Goal: Information Seeking & Learning: Learn about a topic

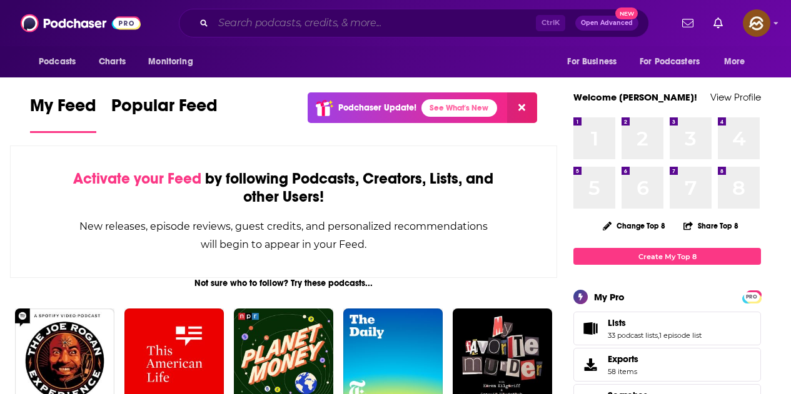
click at [359, 21] on input "Search podcasts, credits, & more..." at bounding box center [374, 23] width 322 height 20
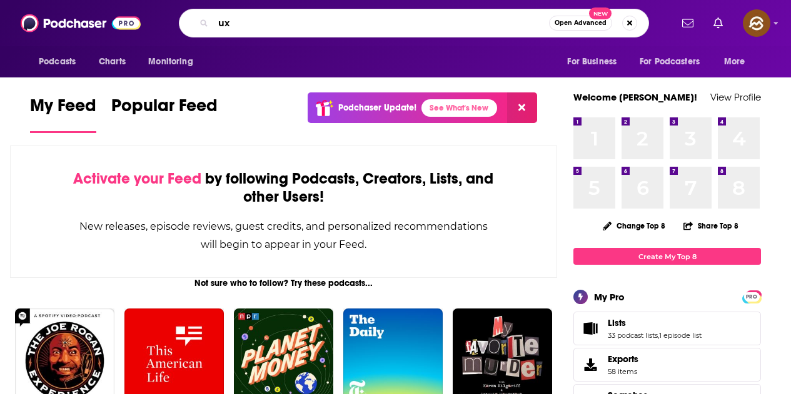
type input "u"
type input "p"
type input "health tech"
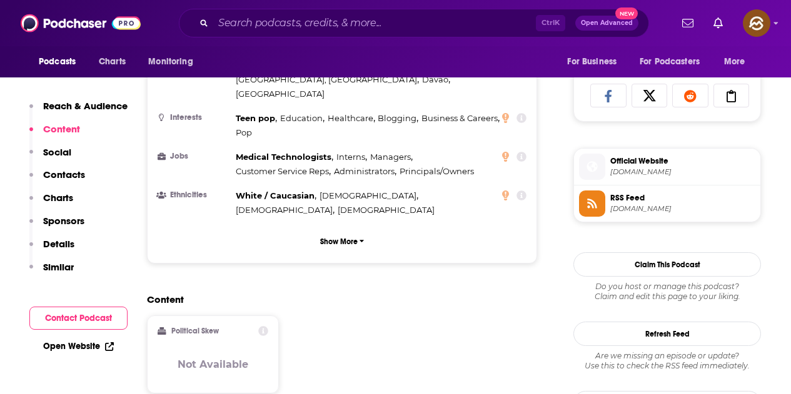
scroll to position [1062, 0]
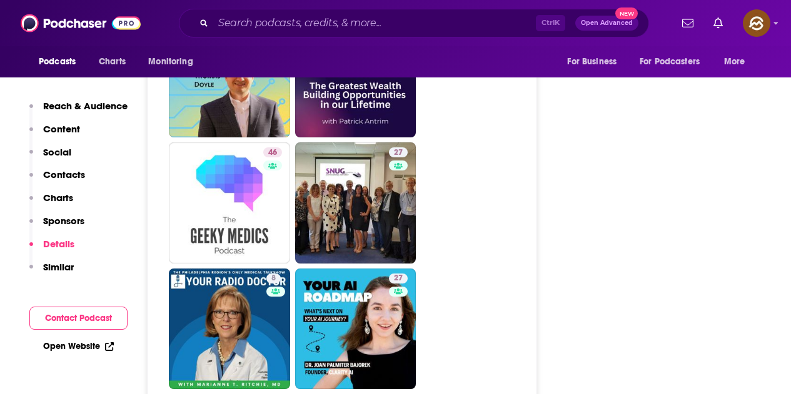
scroll to position [3312, 0]
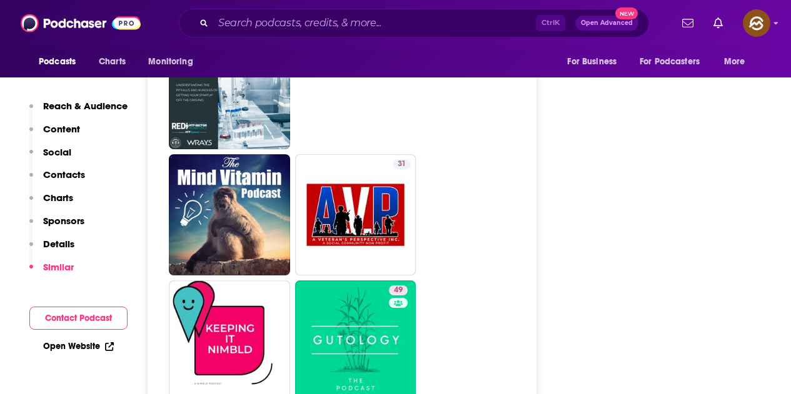
scroll to position [2812, 0]
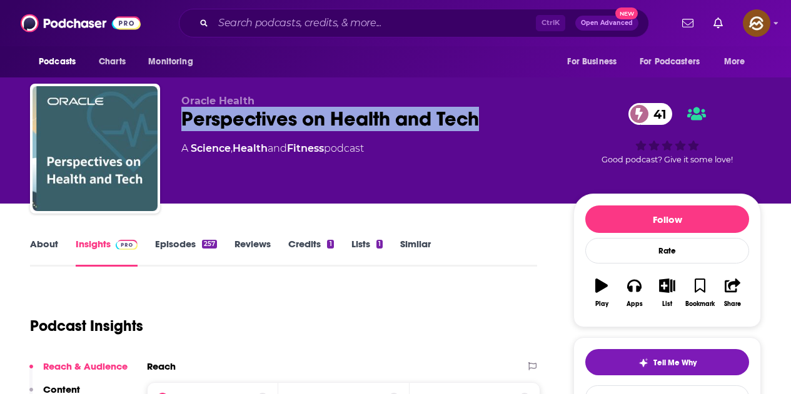
drag, startPoint x: 454, startPoint y: 116, endPoint x: 479, endPoint y: 117, distance: 25.7
click at [479, 117] on div "Oracle Health Perspectives on Health and Tech 41 A Science , Health and Fitness…" at bounding box center [395, 151] width 731 height 135
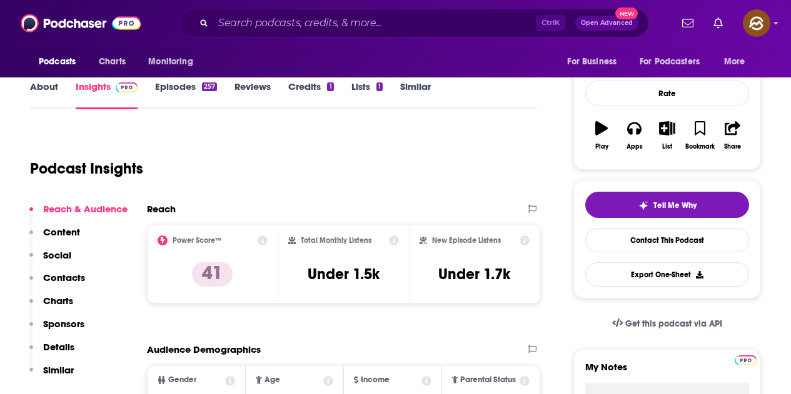
scroll to position [62, 0]
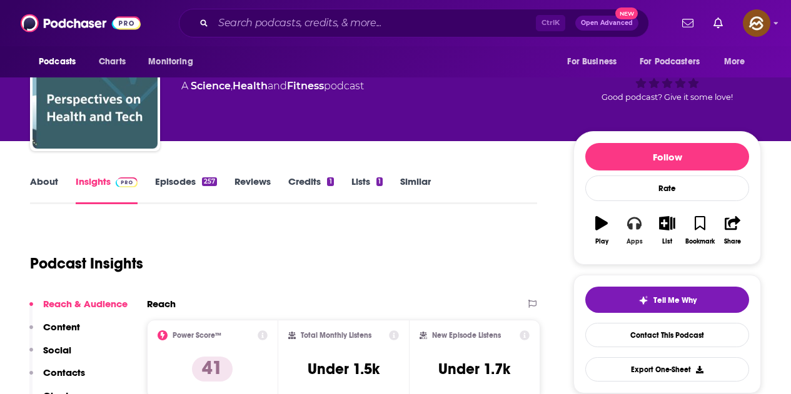
click at [634, 238] on div "Apps" at bounding box center [634, 241] width 16 height 7
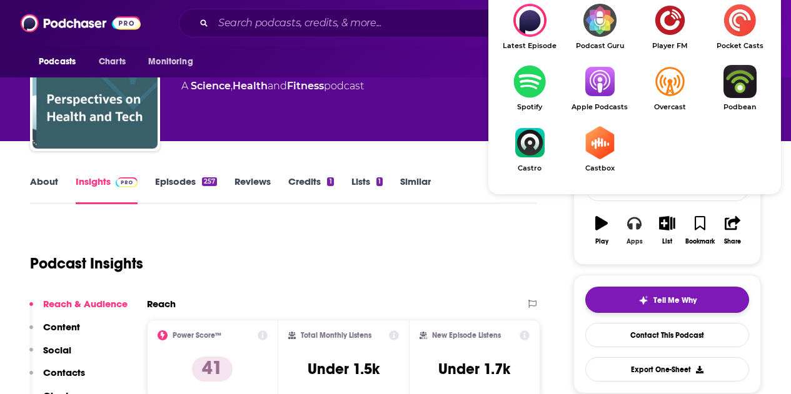
scroll to position [125, 0]
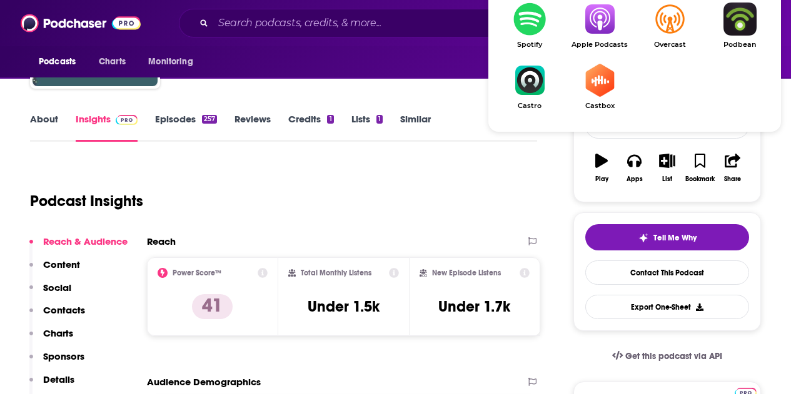
click at [610, 38] on link "Apple Podcasts" at bounding box center [599, 25] width 70 height 46
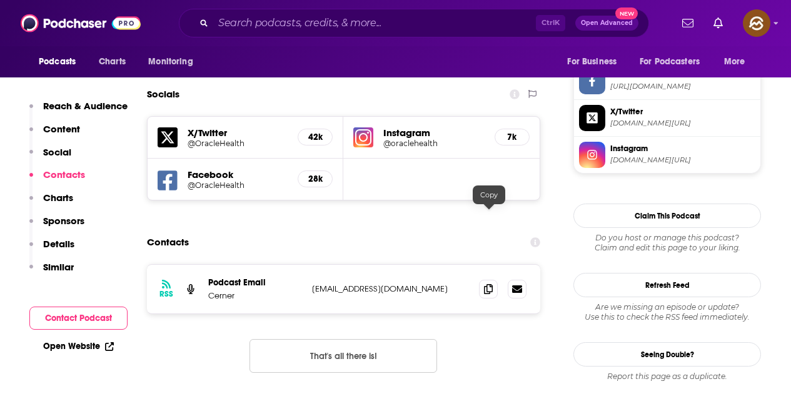
scroll to position [1125, 0]
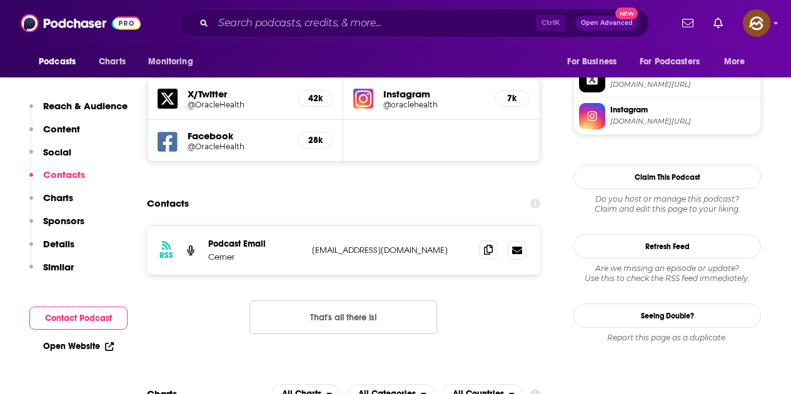
click at [482, 241] on span at bounding box center [488, 250] width 19 height 19
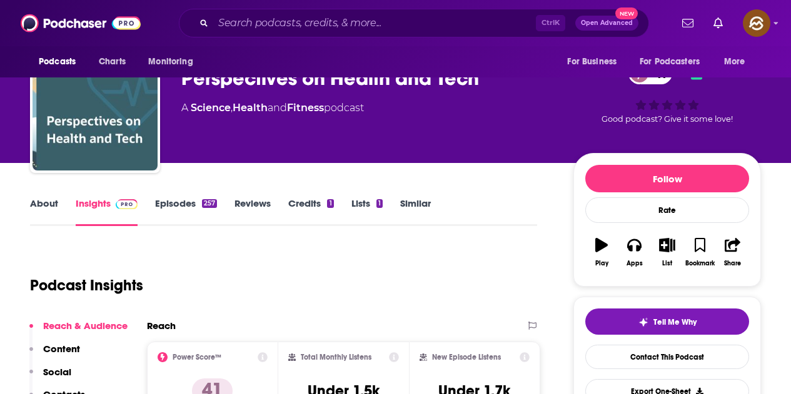
scroll to position [0, 0]
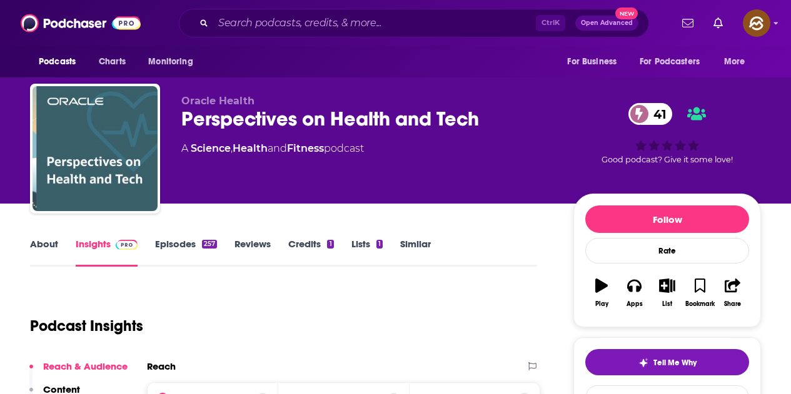
click at [182, 244] on link "Episodes 257" at bounding box center [186, 252] width 62 height 29
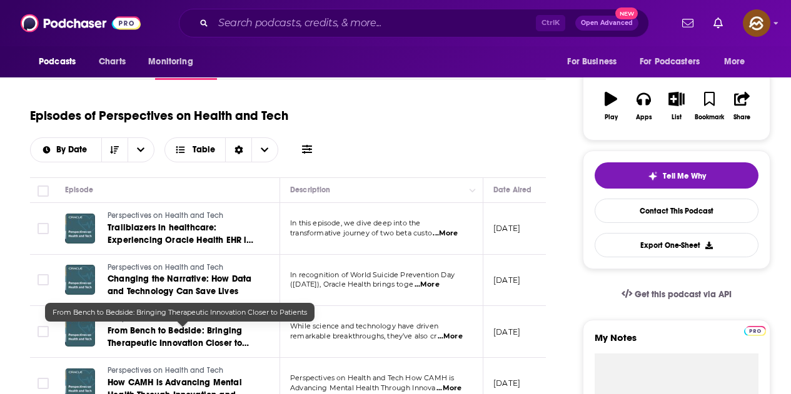
scroll to position [125, 0]
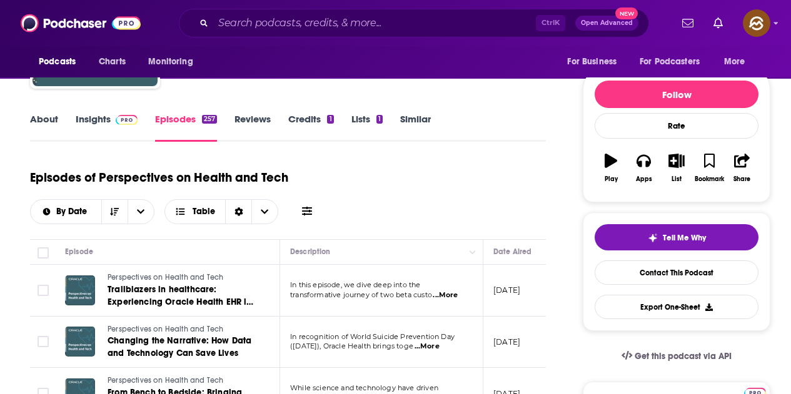
click at [99, 124] on link "Insights" at bounding box center [107, 127] width 62 height 29
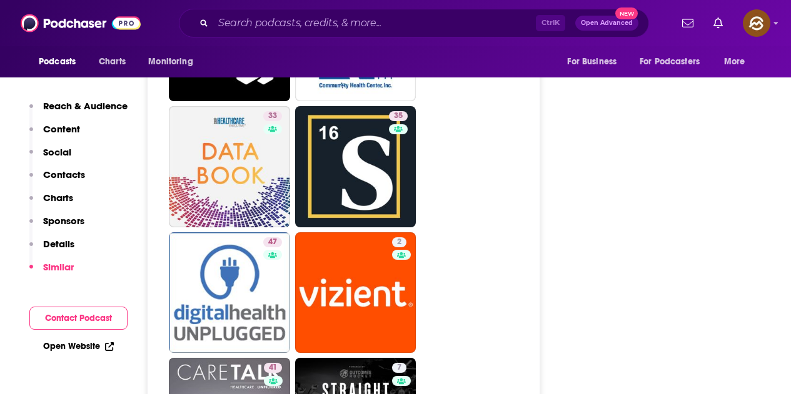
scroll to position [3125, 0]
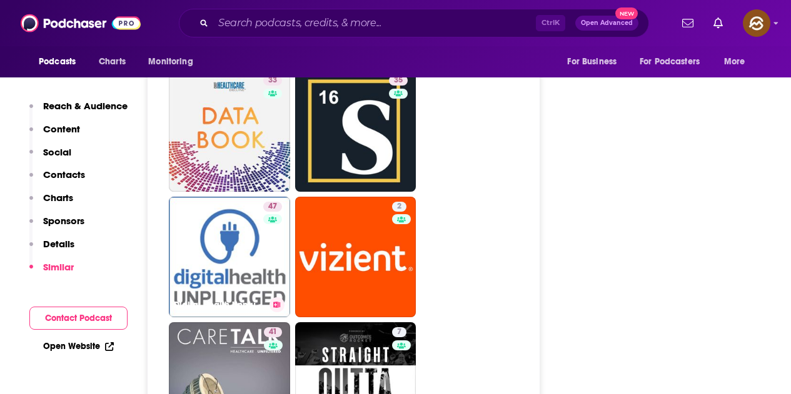
drag, startPoint x: 250, startPoint y: 199, endPoint x: 427, endPoint y: 199, distance: 176.9
drag, startPoint x: 371, startPoint y: 195, endPoint x: 489, endPoint y: 166, distance: 121.6
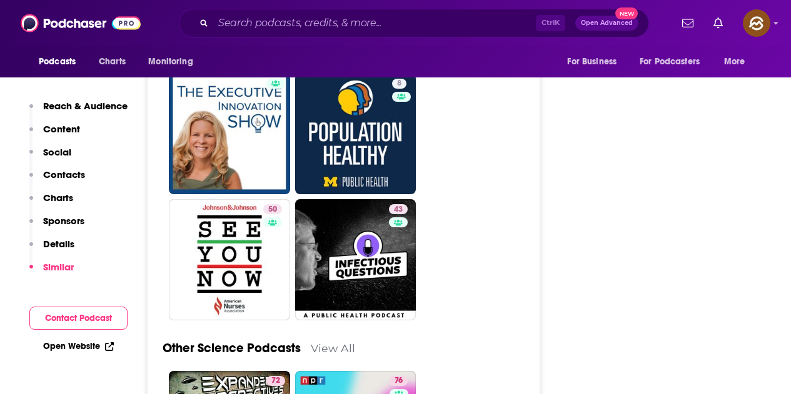
scroll to position [3687, 0]
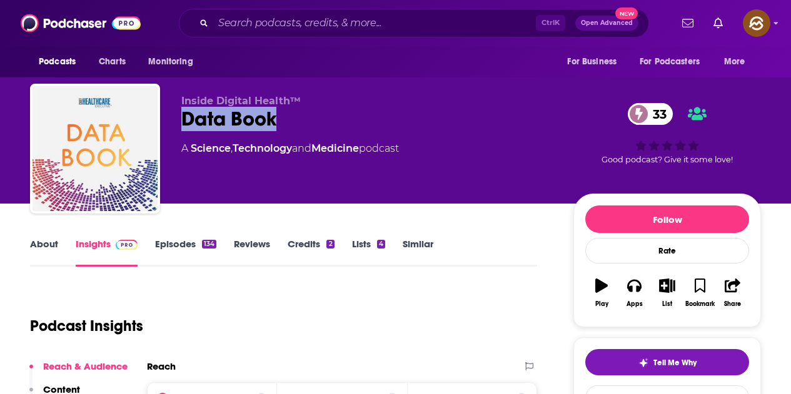
click at [274, 116] on div "Data Book 33" at bounding box center [367, 119] width 372 height 24
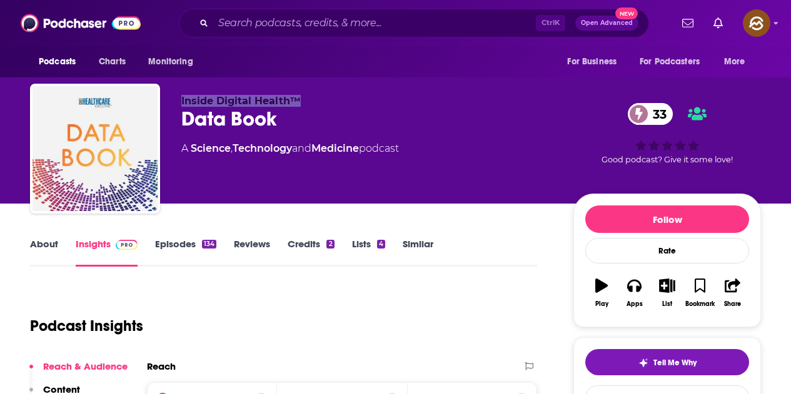
drag, startPoint x: 186, startPoint y: 101, endPoint x: 301, endPoint y: 97, distance: 115.1
click at [301, 97] on div "Inside Digital Health™ Data Book 33 A Science , Technology and Medicine podcast…" at bounding box center [395, 151] width 731 height 135
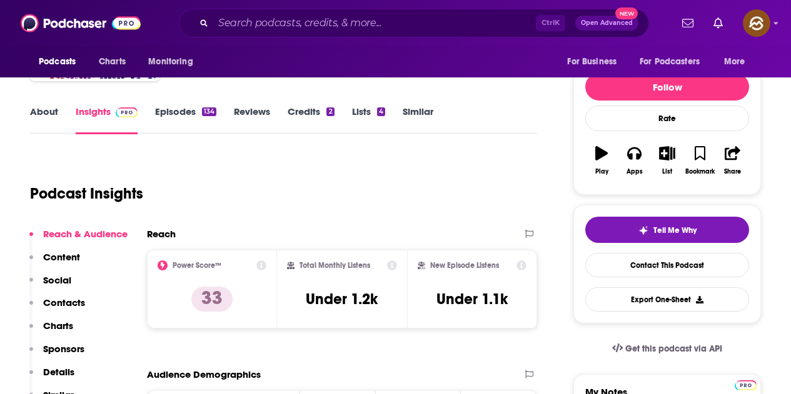
scroll to position [125, 0]
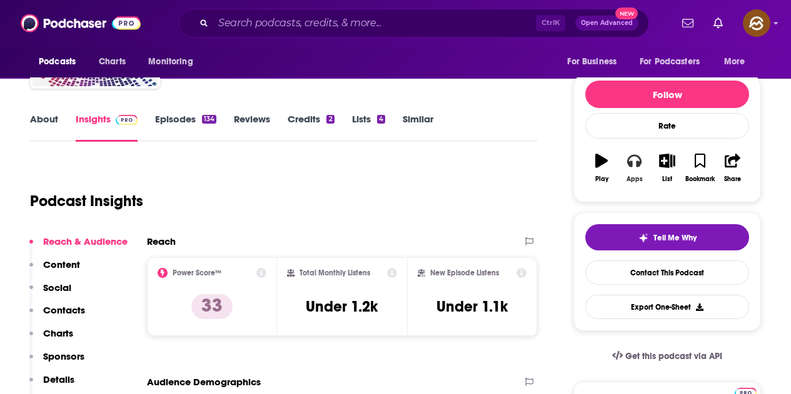
click at [642, 161] on button "Apps" at bounding box center [633, 168] width 32 height 45
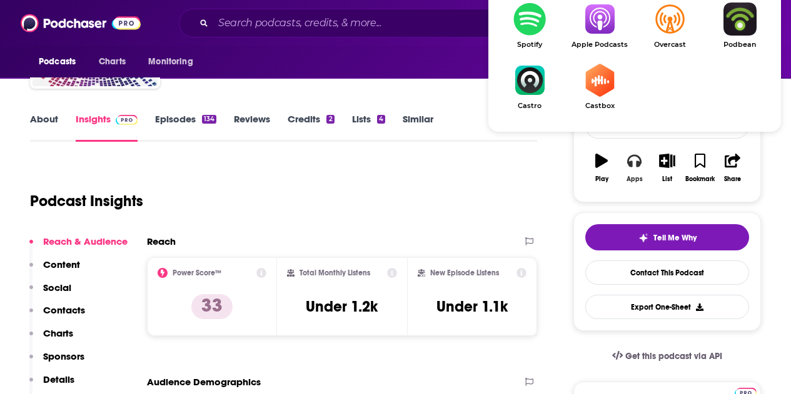
scroll to position [250, 0]
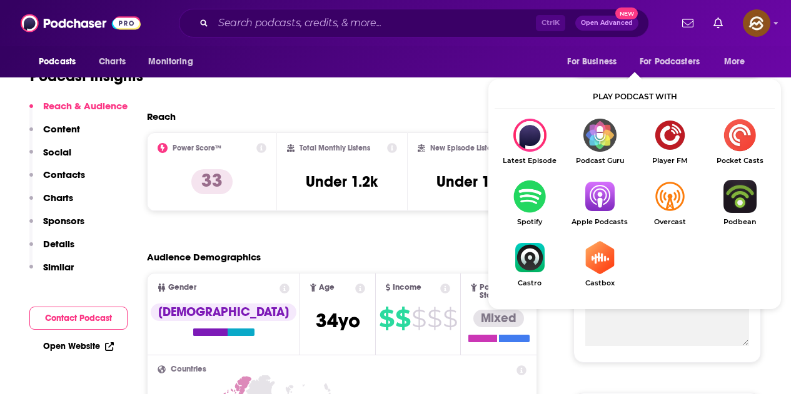
click at [597, 194] on img "Show Listen On dropdown" at bounding box center [599, 196] width 70 height 33
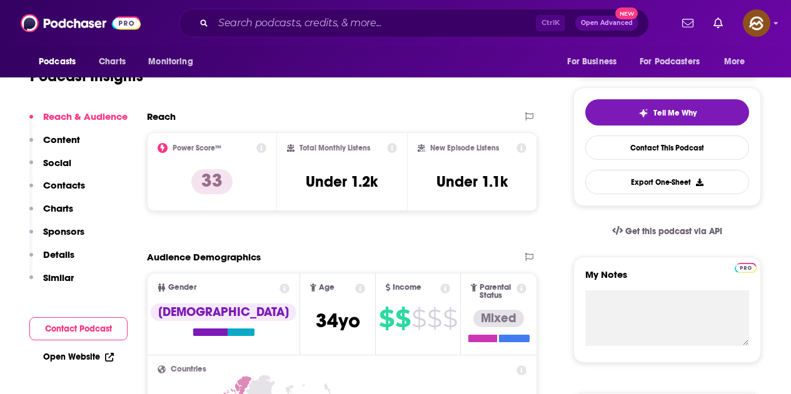
scroll to position [0, 0]
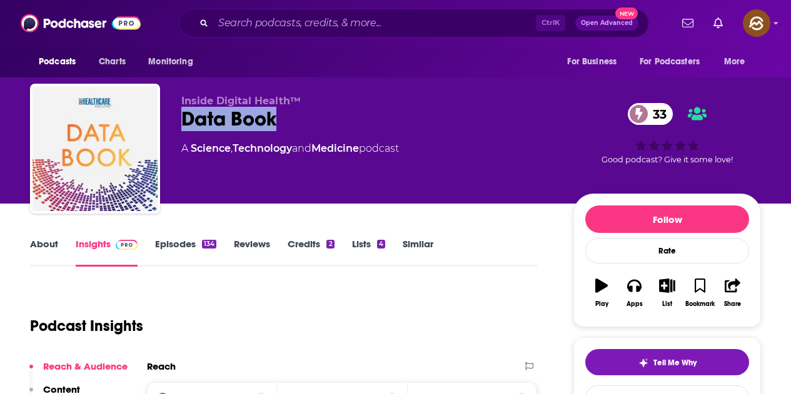
drag, startPoint x: 185, startPoint y: 119, endPoint x: 330, endPoint y: 118, distance: 145.0
click at [330, 118] on div "Data Book 33" at bounding box center [367, 119] width 372 height 24
click at [356, 170] on div "Inside Digital Health™ Data Book 33 A Science , Technology and Medicine podcast" at bounding box center [367, 145] width 372 height 100
click at [189, 249] on link "Episodes 134" at bounding box center [185, 252] width 61 height 29
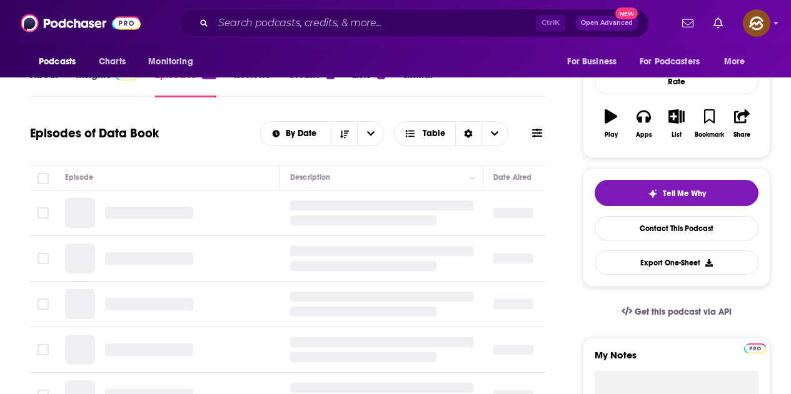
scroll to position [187, 0]
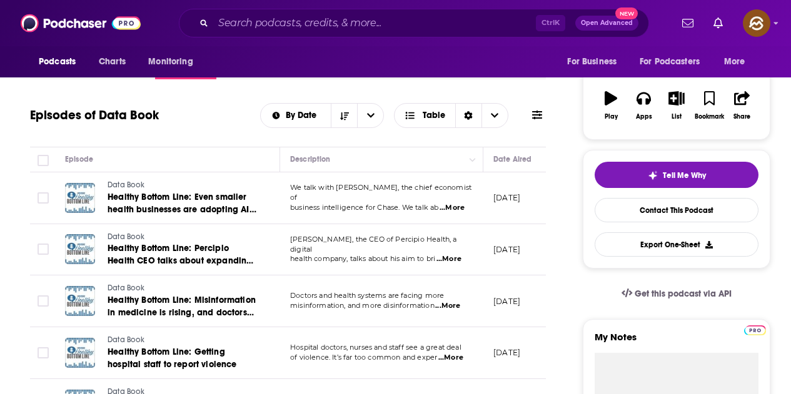
click at [449, 254] on span "...More" at bounding box center [448, 259] width 25 height 10
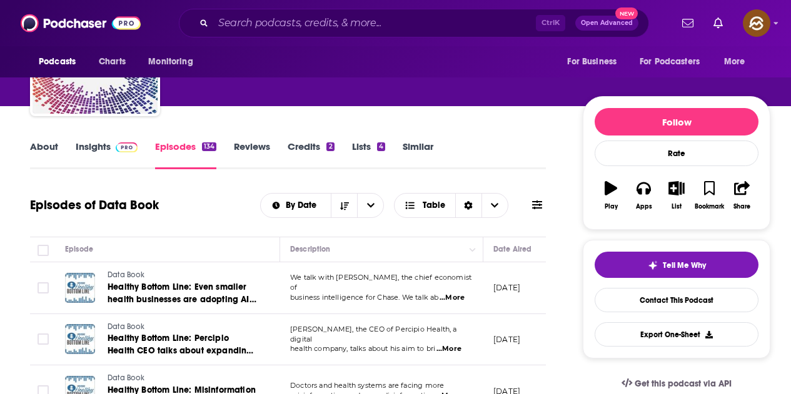
scroll to position [0, 0]
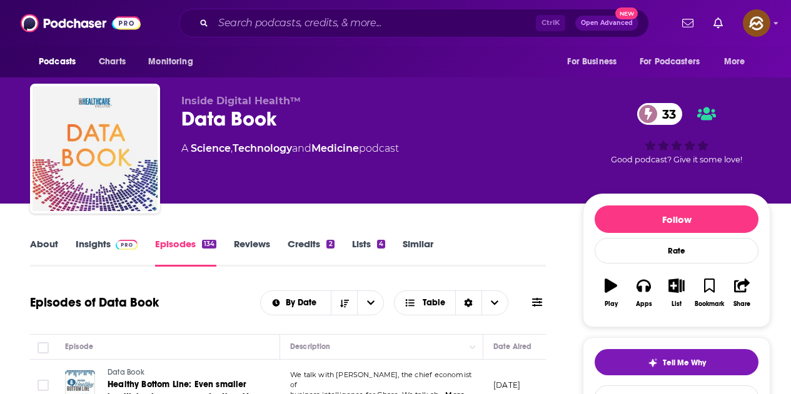
click at [112, 247] on span at bounding box center [124, 244] width 27 height 12
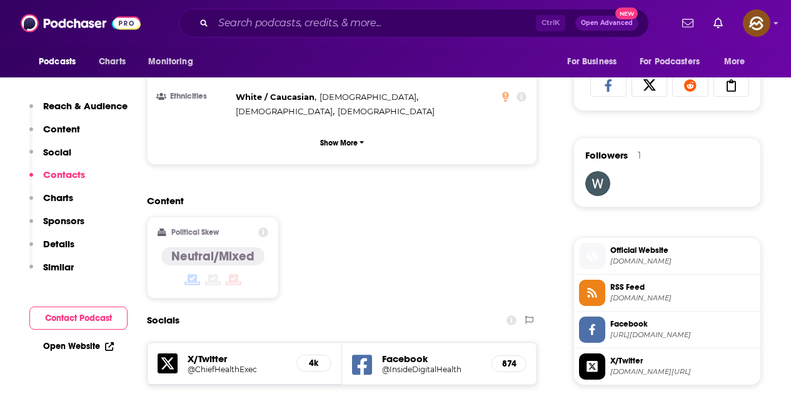
scroll to position [1000, 0]
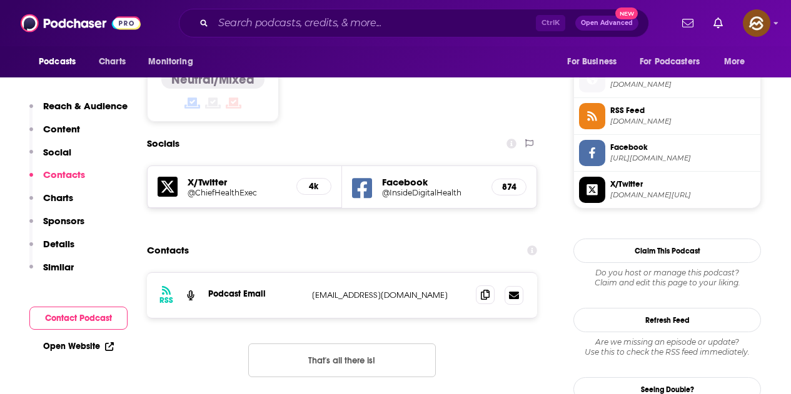
click at [486, 286] on span at bounding box center [485, 295] width 19 height 19
click at [484, 290] on icon at bounding box center [485, 295] width 9 height 10
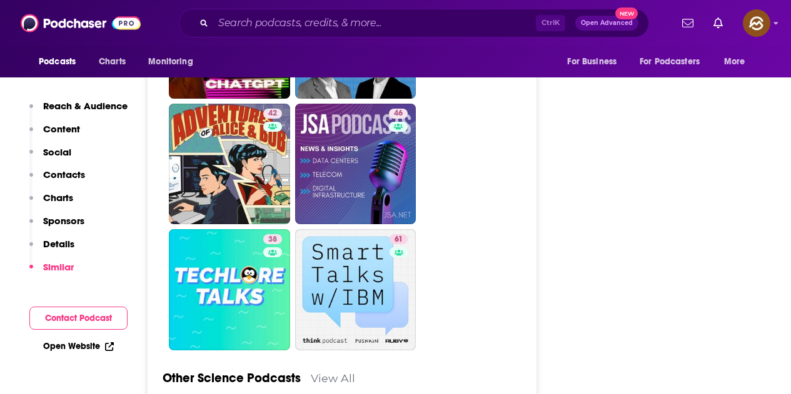
scroll to position [3250, 0]
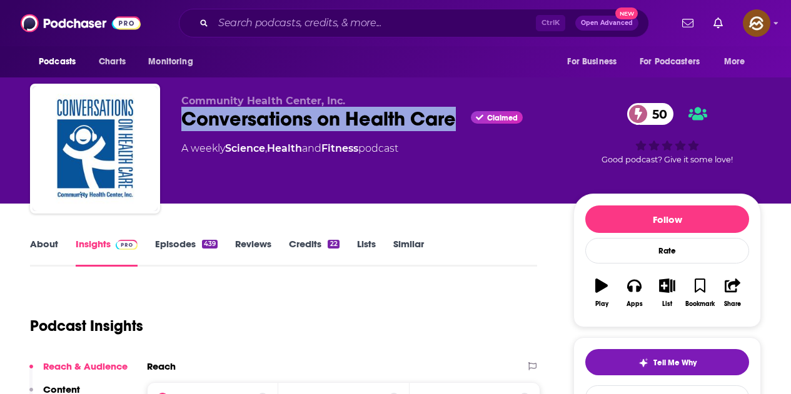
drag, startPoint x: 237, startPoint y: 115, endPoint x: 458, endPoint y: 124, distance: 221.4
click at [458, 124] on div "Conversations on Health Care Claimed 50" at bounding box center [367, 119] width 372 height 24
click at [627, 286] on icon "button" at bounding box center [634, 286] width 14 height 14
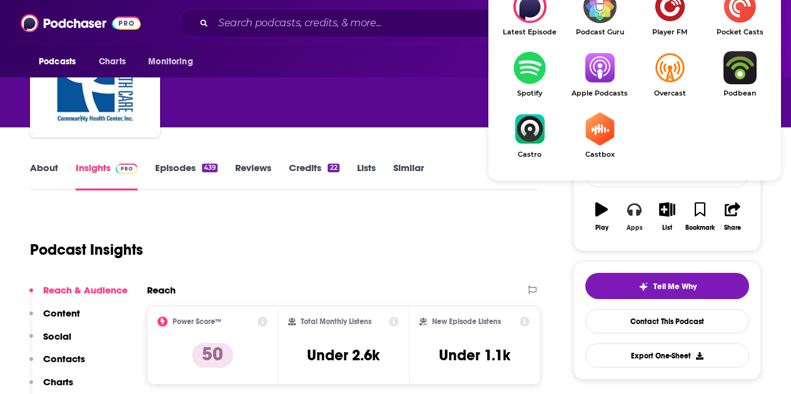
scroll to position [125, 0]
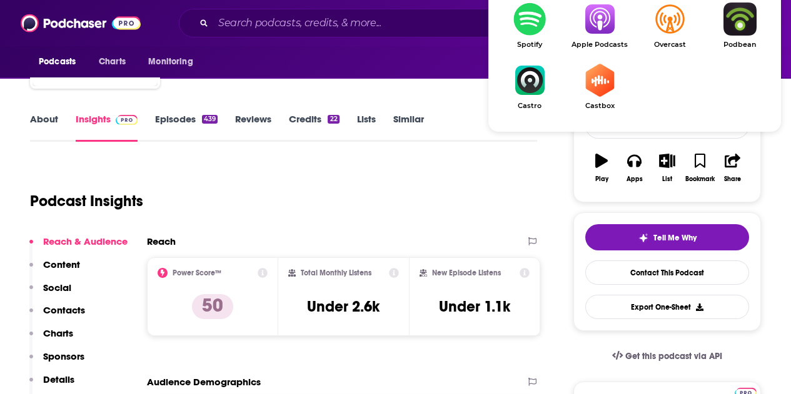
click at [586, 22] on img "Show Listen On dropdown" at bounding box center [599, 18] width 70 height 33
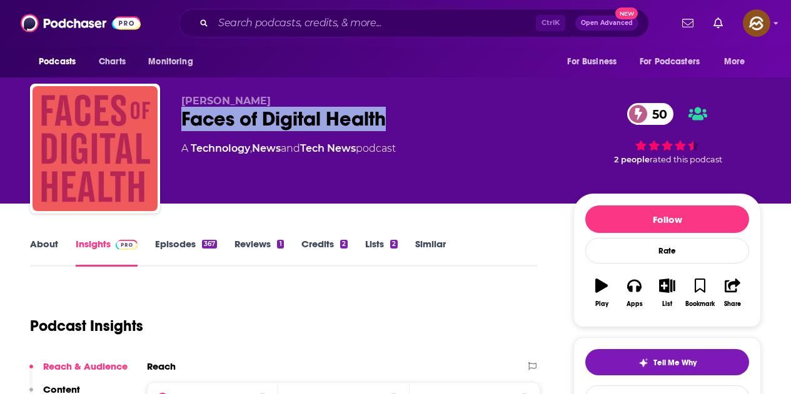
drag, startPoint x: 175, startPoint y: 122, endPoint x: 402, endPoint y: 118, distance: 227.5
click at [402, 118] on div "Tjasa Zajc Faces of Digital Health 50 A Technology , News and Tech News podcast…" at bounding box center [395, 151] width 731 height 135
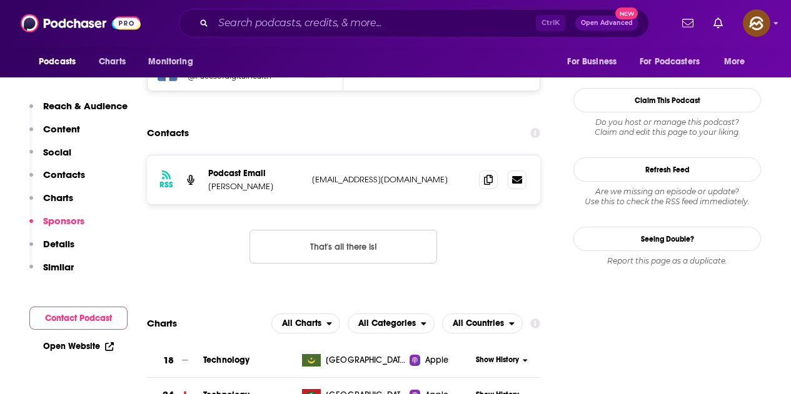
scroll to position [1437, 0]
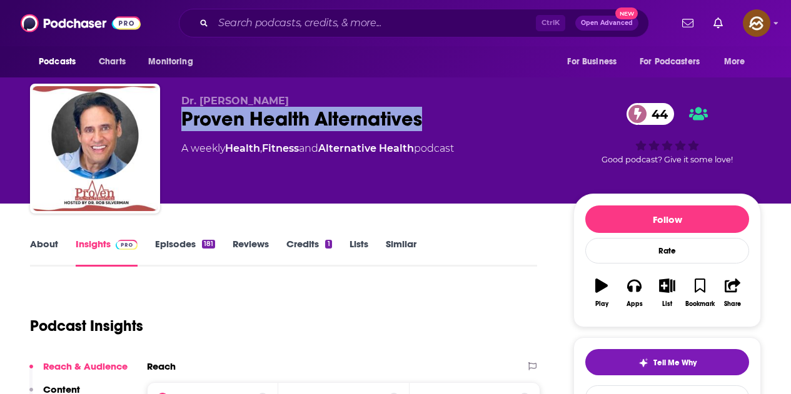
drag, startPoint x: 218, startPoint y: 121, endPoint x: 420, endPoint y: 121, distance: 201.9
click at [420, 121] on div "Proven Health Alternatives 44" at bounding box center [367, 119] width 372 height 24
click at [631, 291] on icon "button" at bounding box center [634, 286] width 14 height 12
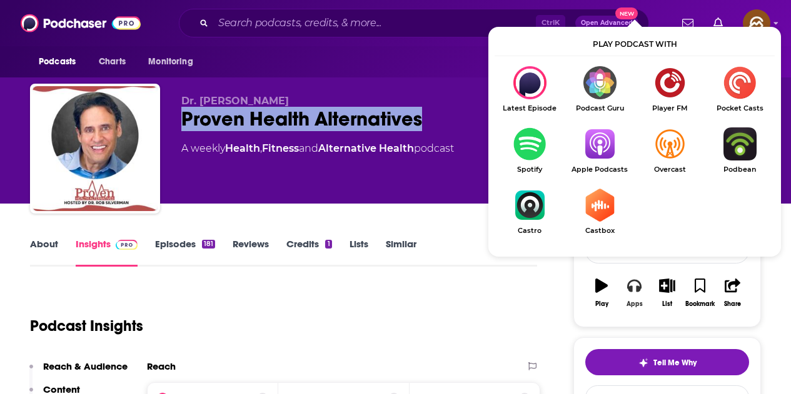
scroll to position [62, 0]
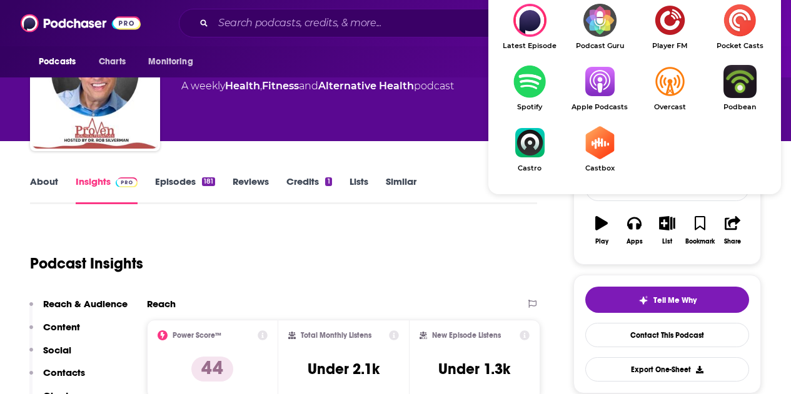
click at [602, 72] on img "Show Listen On dropdown" at bounding box center [599, 81] width 70 height 33
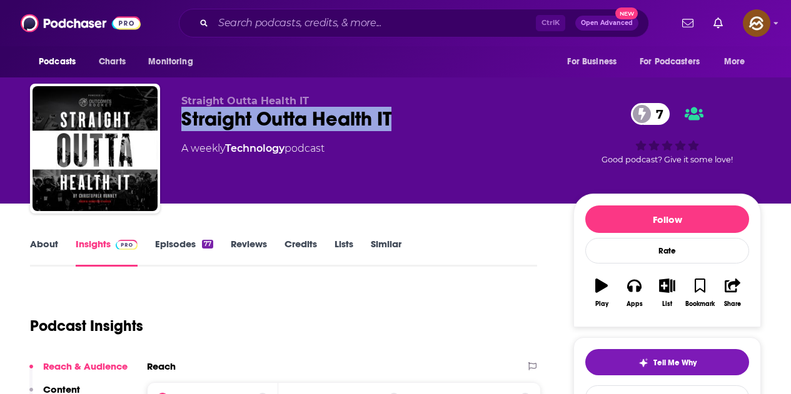
drag, startPoint x: 177, startPoint y: 117, endPoint x: 404, endPoint y: 116, distance: 226.2
click at [404, 116] on div "Straight Outta Health IT Straight Outta Health IT 7 A weekly Technology podcast…" at bounding box center [395, 151] width 731 height 135
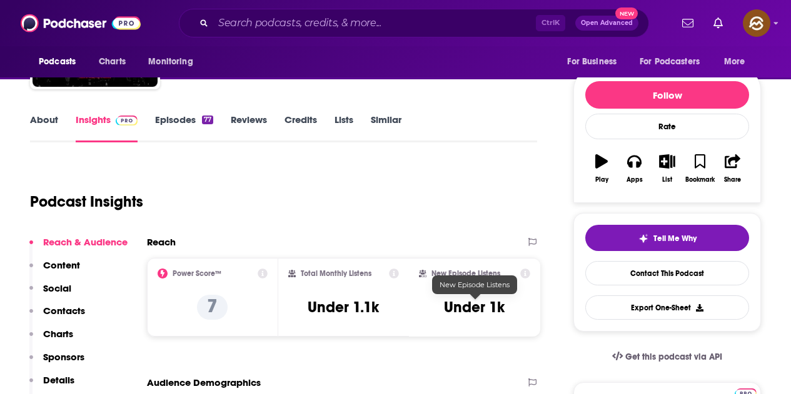
scroll to position [62, 0]
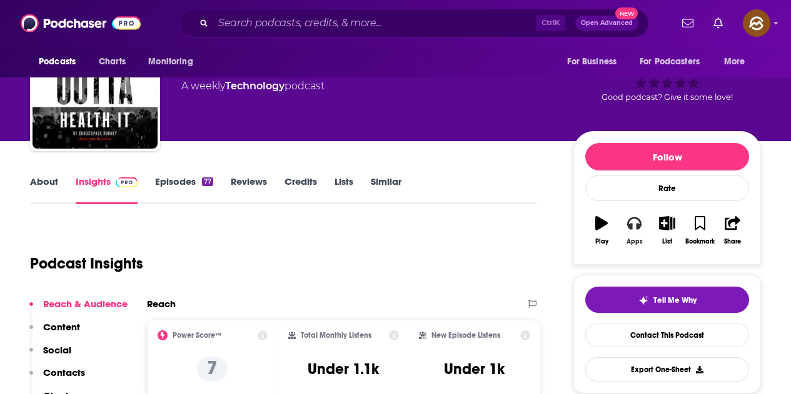
click at [632, 226] on icon "button" at bounding box center [634, 223] width 14 height 14
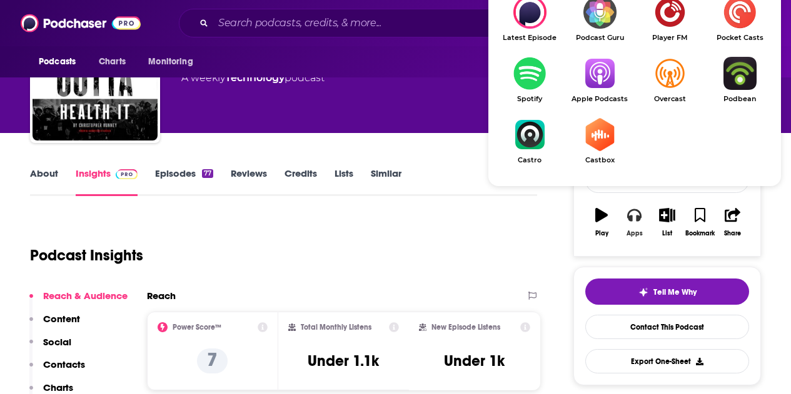
scroll to position [125, 0]
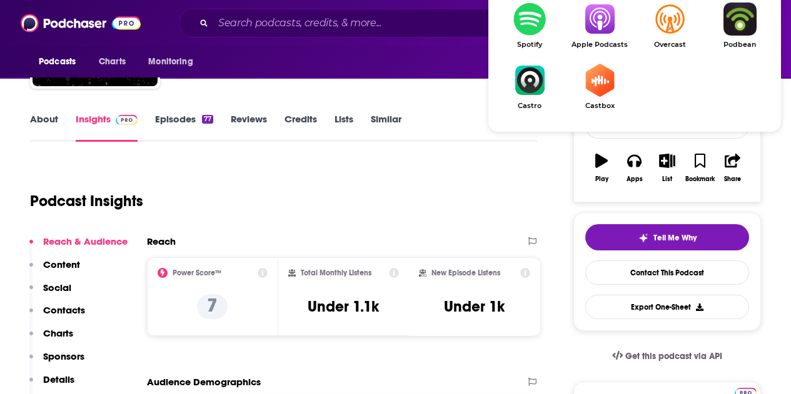
click at [595, 18] on img "Show Listen On dropdown" at bounding box center [599, 18] width 70 height 33
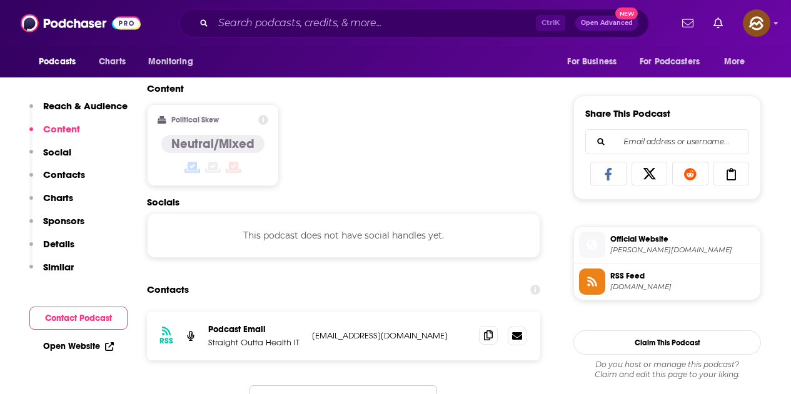
scroll to position [750, 0]
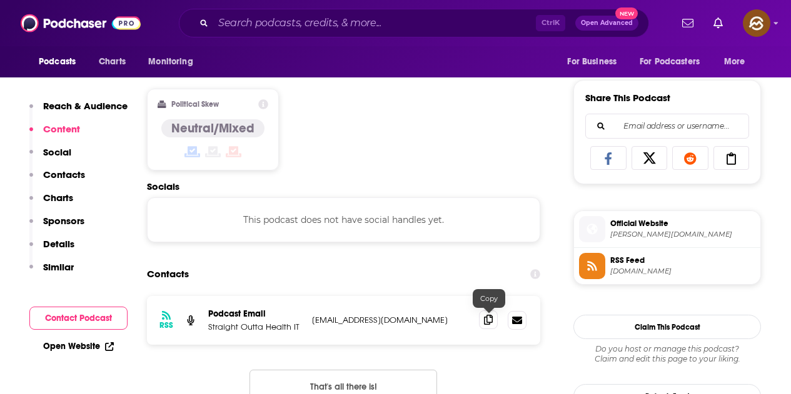
click at [487, 322] on icon at bounding box center [488, 320] width 9 height 10
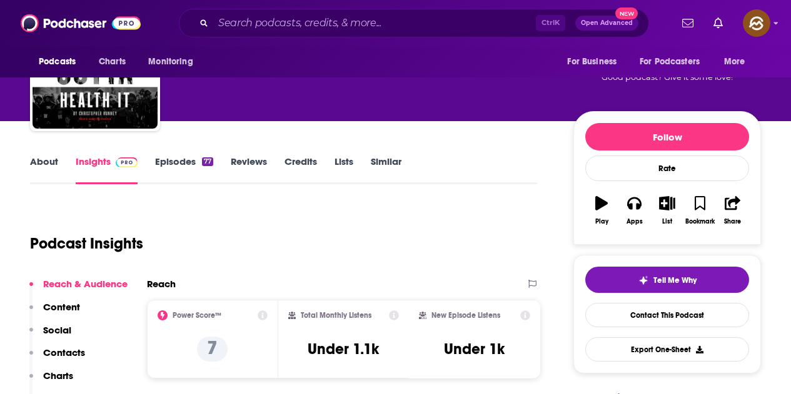
scroll to position [62, 0]
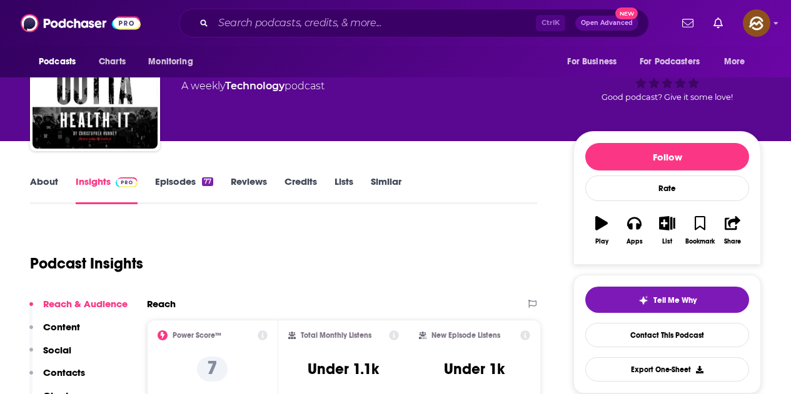
click at [194, 184] on link "Episodes 77" at bounding box center [184, 190] width 58 height 29
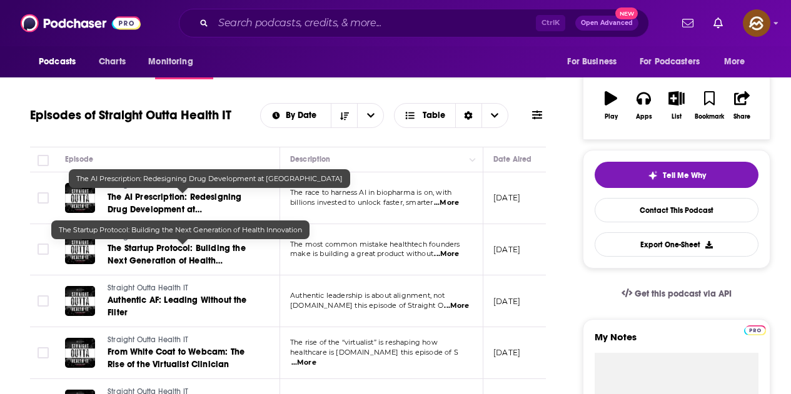
scroll to position [125, 0]
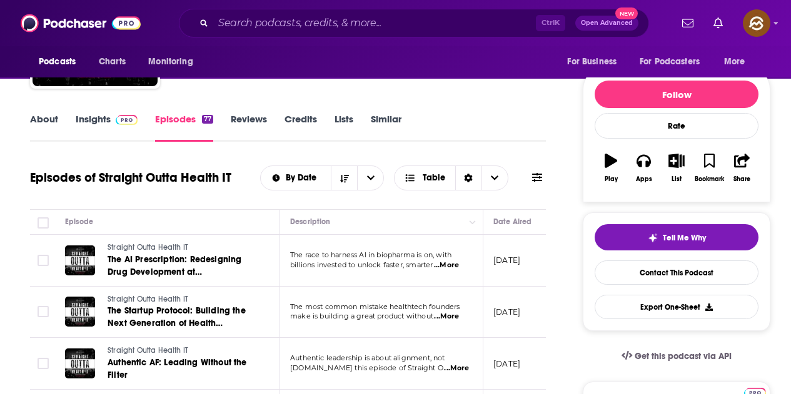
drag, startPoint x: 106, startPoint y: 116, endPoint x: 367, endPoint y: 4, distance: 284.7
click at [105, 115] on link "Insights" at bounding box center [107, 127] width 62 height 29
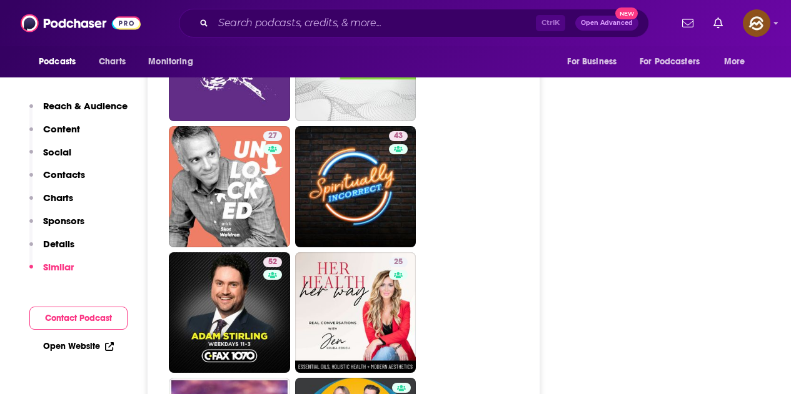
scroll to position [2187, 0]
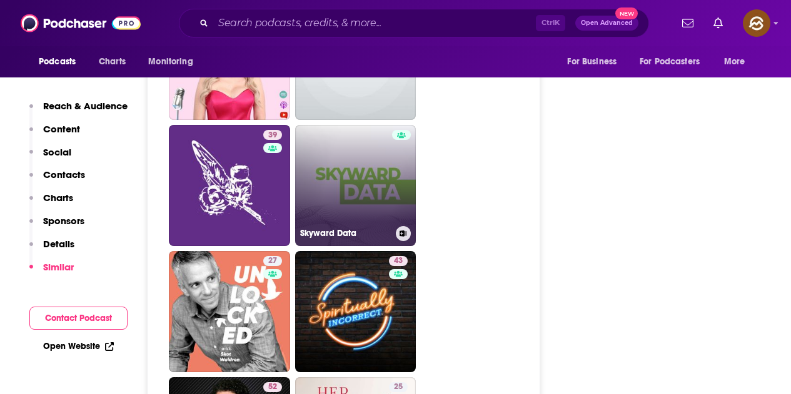
drag, startPoint x: 376, startPoint y: 189, endPoint x: 507, endPoint y: 164, distance: 133.7
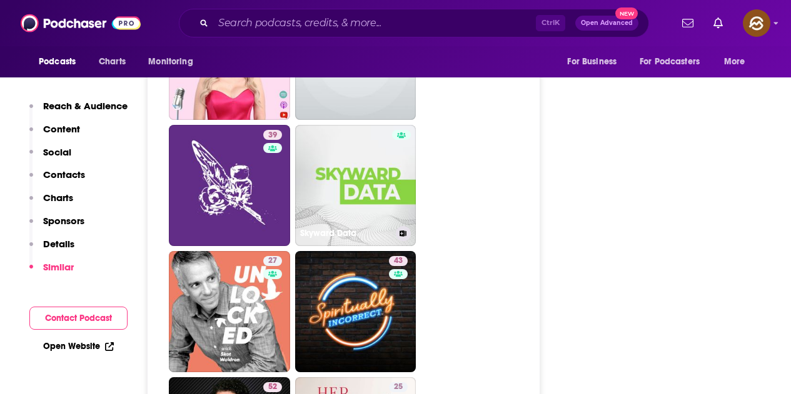
click at [507, 164] on ul "42 32 28 33 28 39 Skyward Data 27 43 52 25 34 41 47" at bounding box center [350, 374] width 363 height 1507
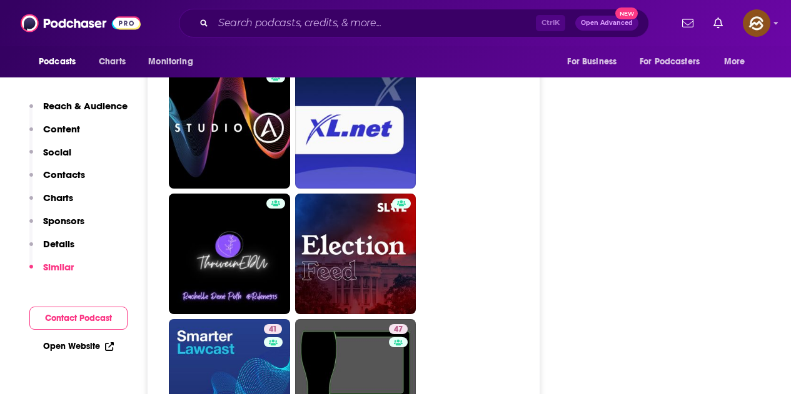
scroll to position [3000, 0]
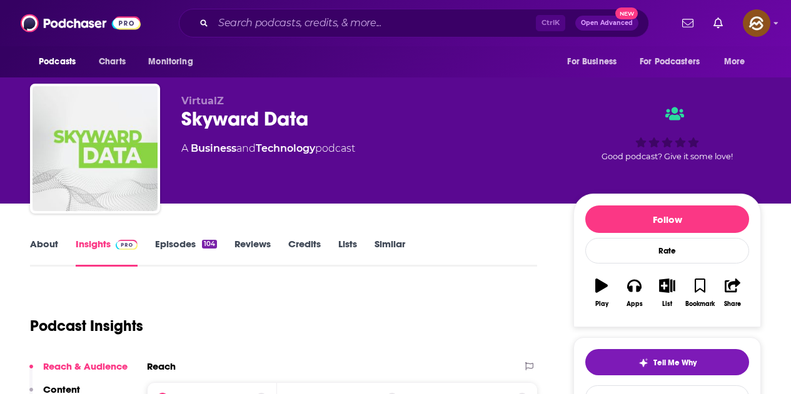
click at [187, 117] on div "Skyward Data" at bounding box center [367, 119] width 372 height 24
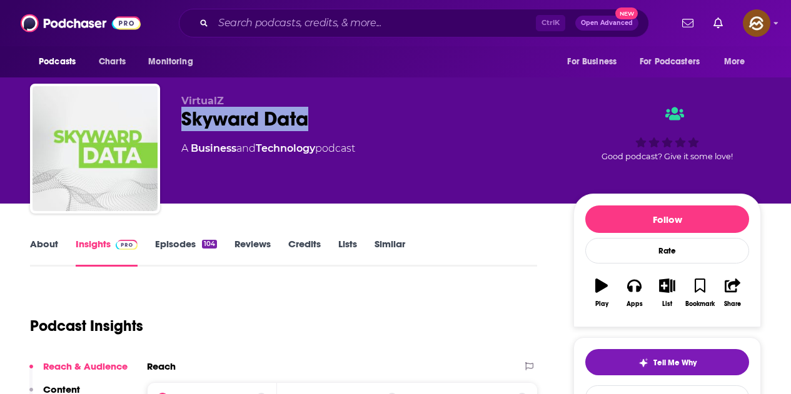
drag, startPoint x: 182, startPoint y: 117, endPoint x: 319, endPoint y: 122, distance: 136.3
click at [319, 122] on div "Skyward Data" at bounding box center [367, 119] width 372 height 24
click at [643, 294] on button "Apps" at bounding box center [633, 293] width 32 height 45
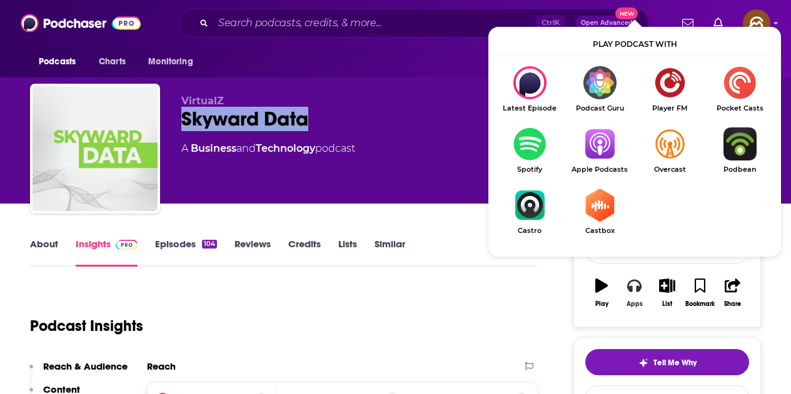
scroll to position [62, 0]
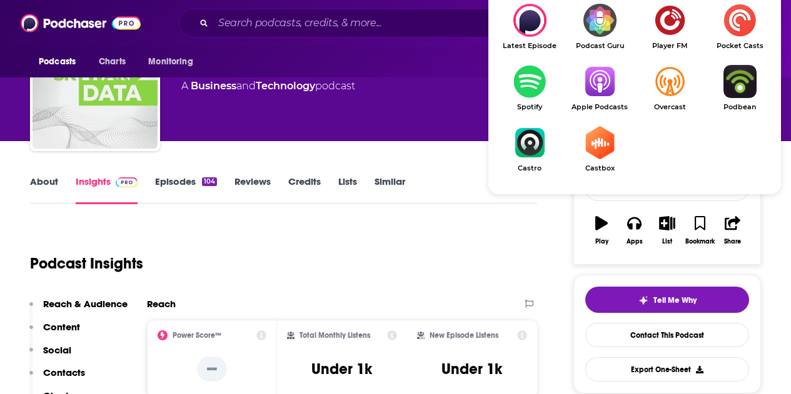
click at [603, 77] on img "Show Listen On dropdown" at bounding box center [599, 81] width 70 height 33
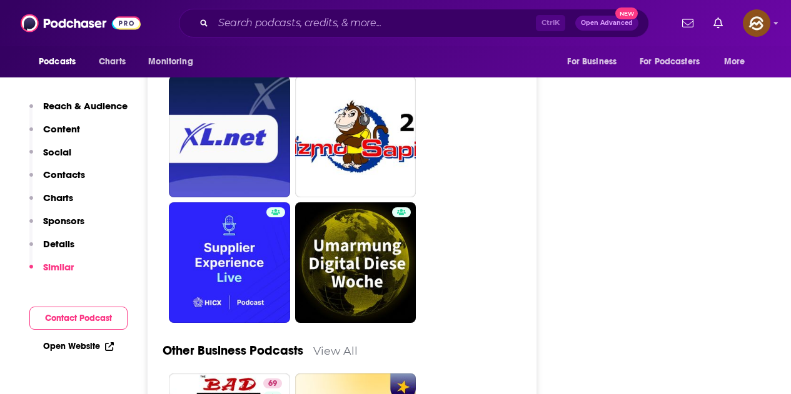
scroll to position [3000, 0]
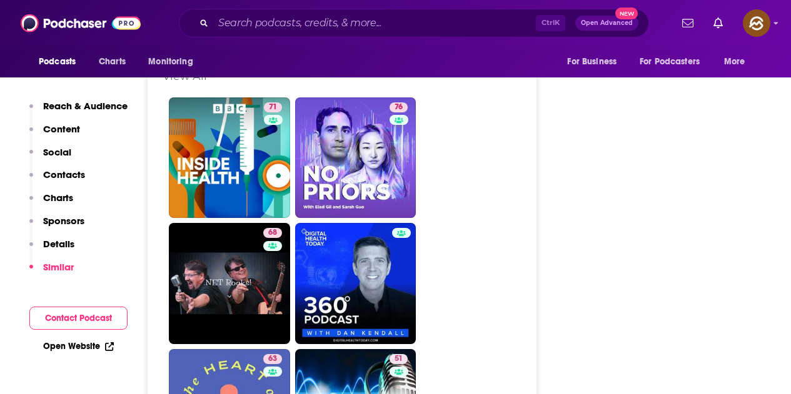
scroll to position [1937, 0]
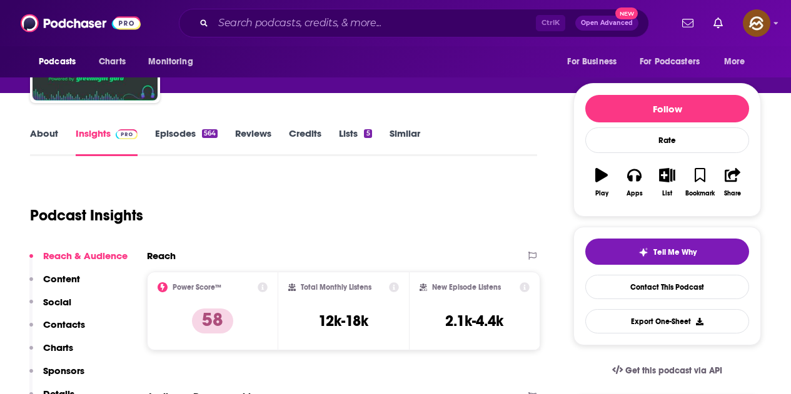
scroll to position [125, 0]
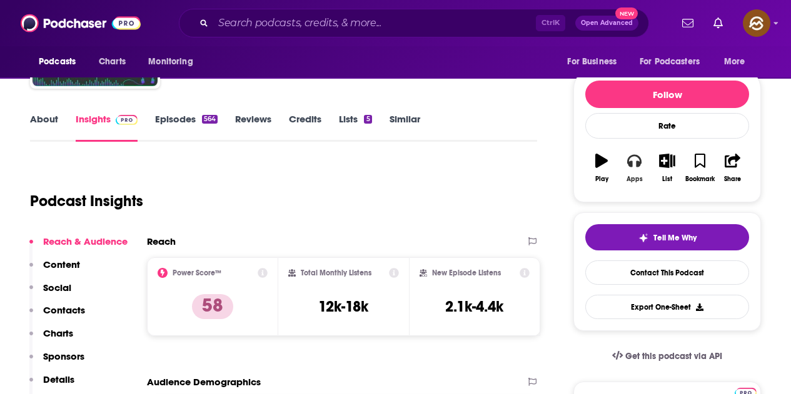
click at [634, 160] on icon "button" at bounding box center [634, 161] width 14 height 14
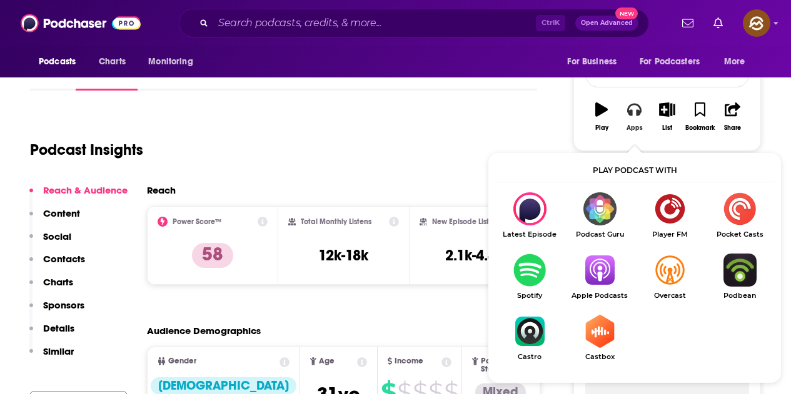
scroll to position [187, 0]
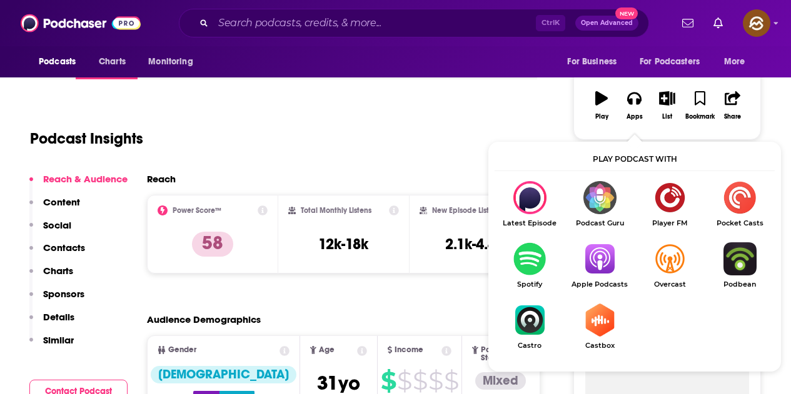
click at [599, 265] on img "Show Listen On dropdown" at bounding box center [599, 258] width 70 height 33
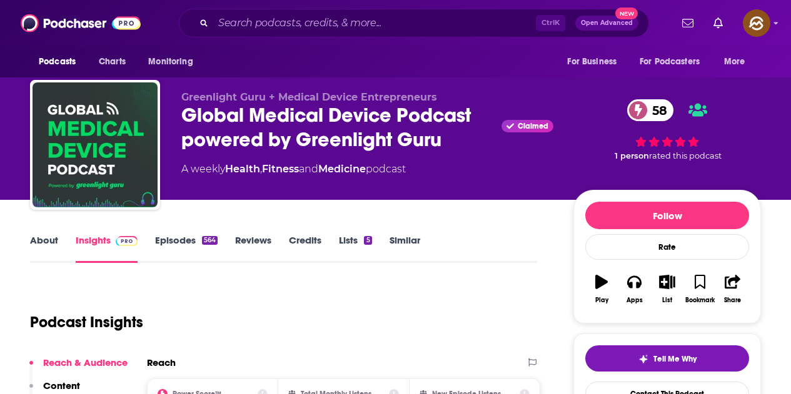
scroll to position [0, 0]
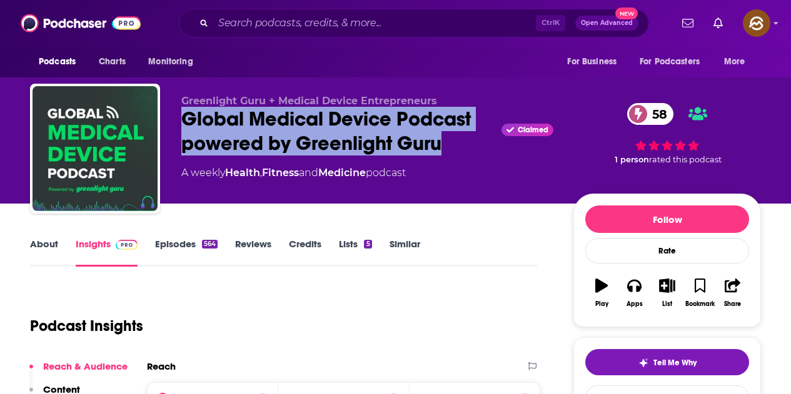
drag, startPoint x: 184, startPoint y: 113, endPoint x: 438, endPoint y: 144, distance: 255.6
click at [438, 144] on div "Global Medical Device Podcast powered by Greenlight Guru Claimed 58" at bounding box center [367, 131] width 372 height 49
click at [288, 127] on div "Global Medical Device Podcast powered by Greenlight Guru Claimed 58" at bounding box center [367, 131] width 372 height 49
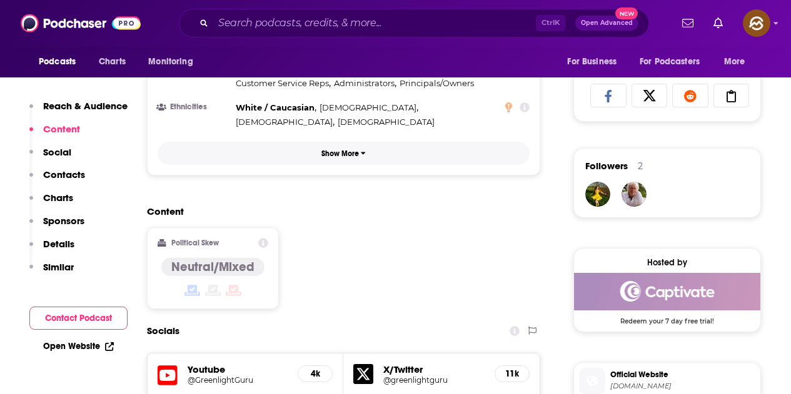
scroll to position [1000, 0]
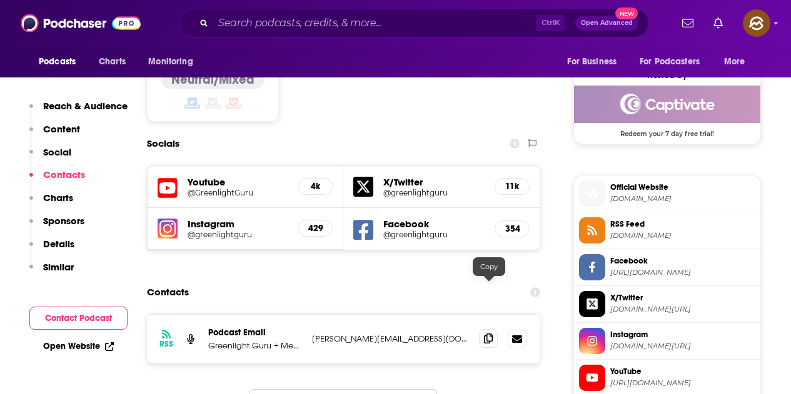
click at [490, 334] on icon at bounding box center [488, 339] width 9 height 10
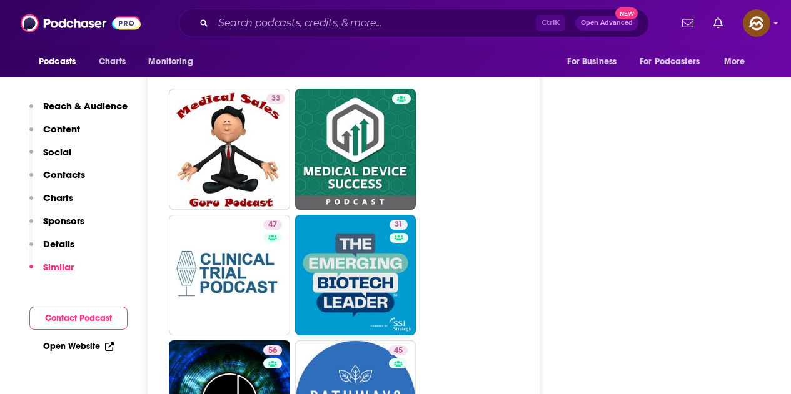
scroll to position [3500, 0]
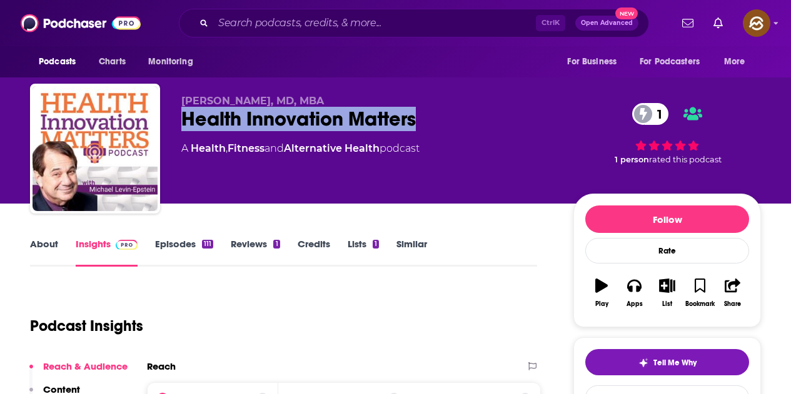
drag, startPoint x: 179, startPoint y: 121, endPoint x: 414, endPoint y: 121, distance: 235.0
click at [414, 121] on div "Robin L. Smith, MD, MBA Health Innovation Matters 1 A Health , Fitness and Alte…" at bounding box center [395, 151] width 731 height 135
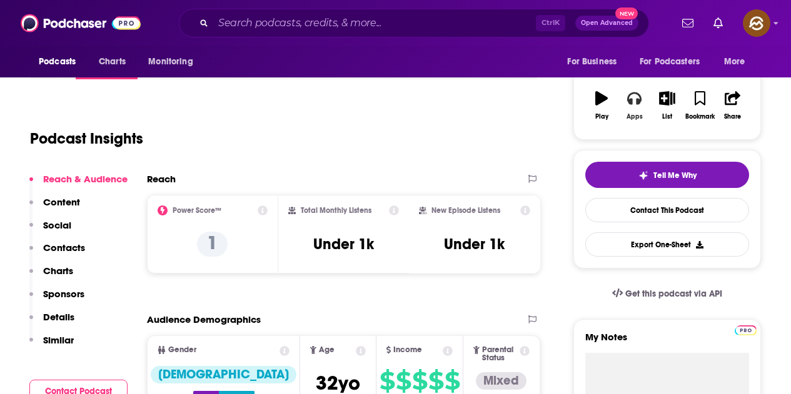
click at [631, 117] on div "Apps" at bounding box center [634, 116] width 16 height 7
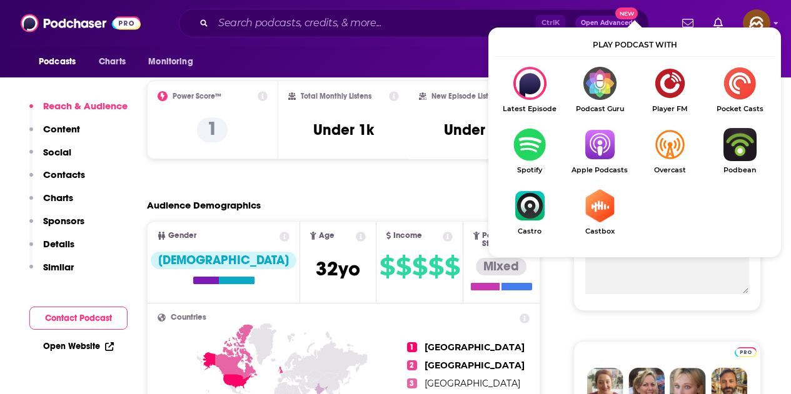
scroll to position [312, 0]
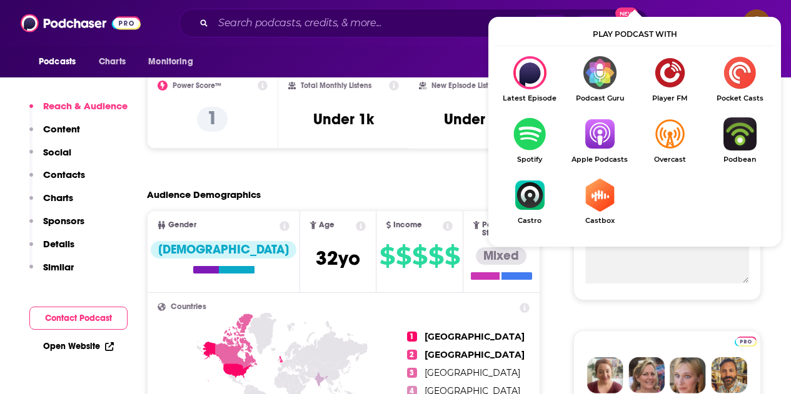
click at [612, 136] on img "Show Listen On dropdown" at bounding box center [599, 133] width 70 height 33
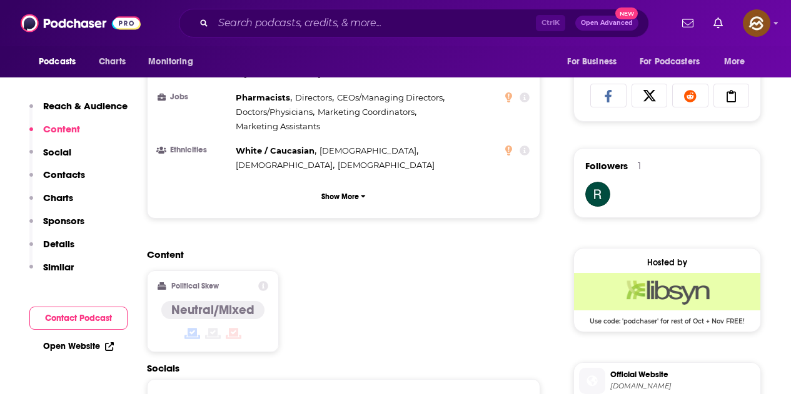
scroll to position [1062, 0]
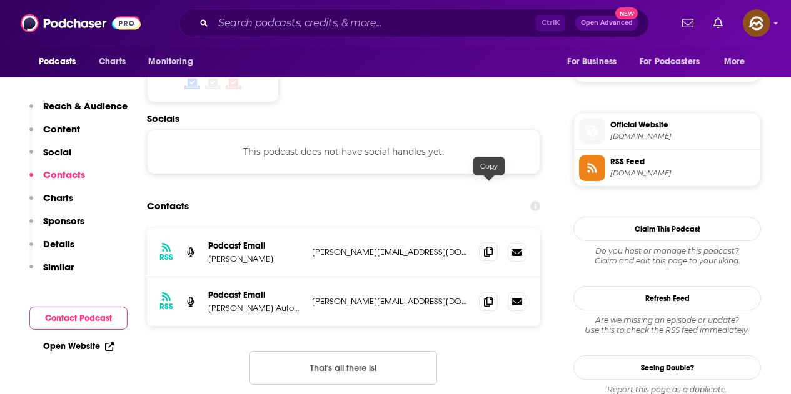
click at [492, 247] on icon at bounding box center [488, 252] width 9 height 10
click at [484, 292] on span at bounding box center [488, 301] width 19 height 19
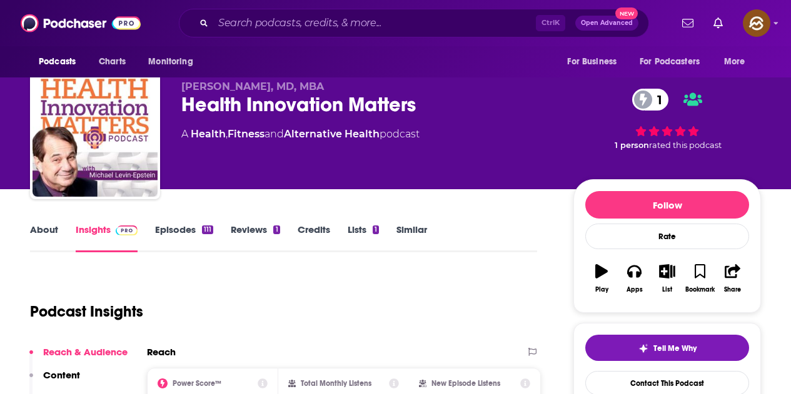
scroll to position [0, 0]
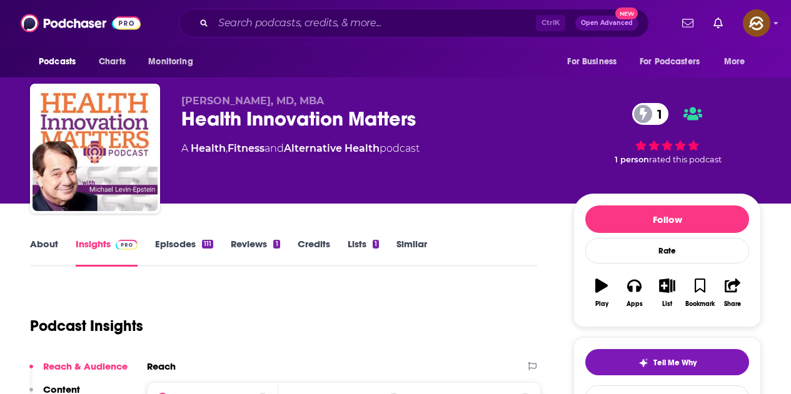
click at [189, 243] on link "Episodes 111" at bounding box center [184, 252] width 58 height 29
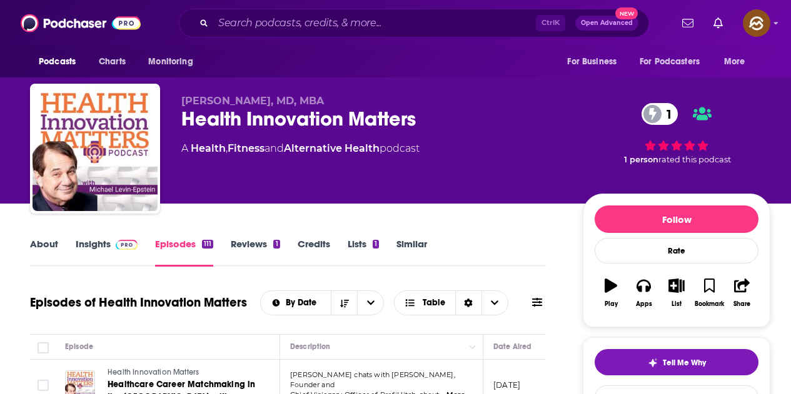
click at [113, 251] on link "Insights" at bounding box center [107, 252] width 62 height 29
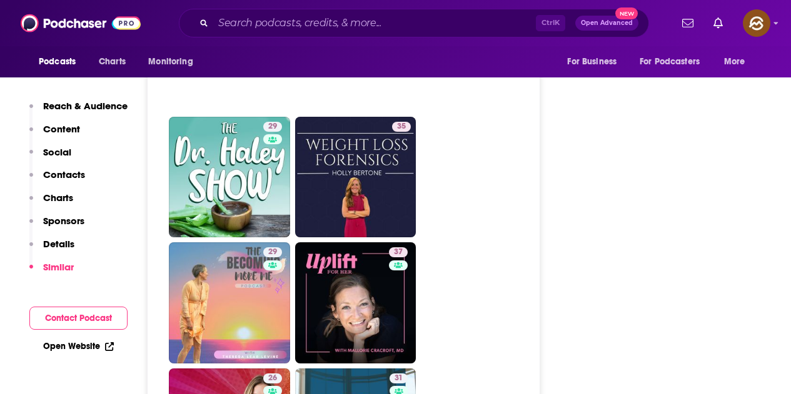
scroll to position [2625, 0]
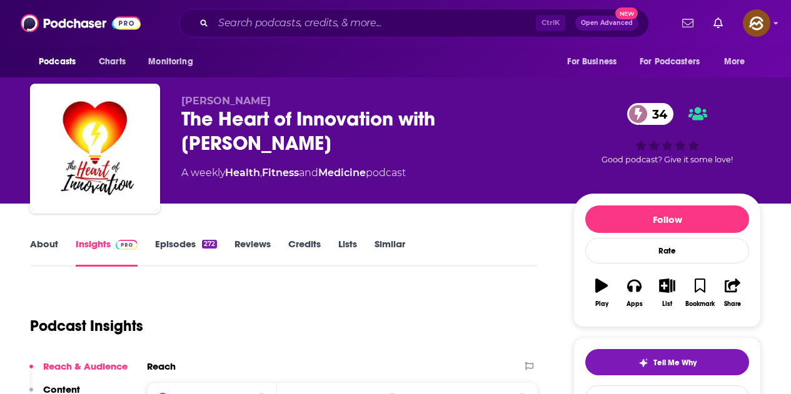
drag, startPoint x: 177, startPoint y: 112, endPoint x: 286, endPoint y: 136, distance: 111.2
click at [286, 136] on div "Kym McNicholas The Heart of Innovation with Kym McNicholas 34 A weekly Health ,…" at bounding box center [395, 151] width 731 height 135
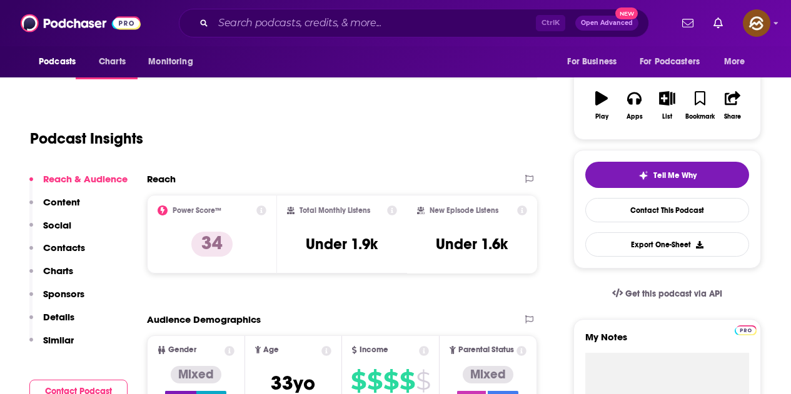
scroll to position [125, 0]
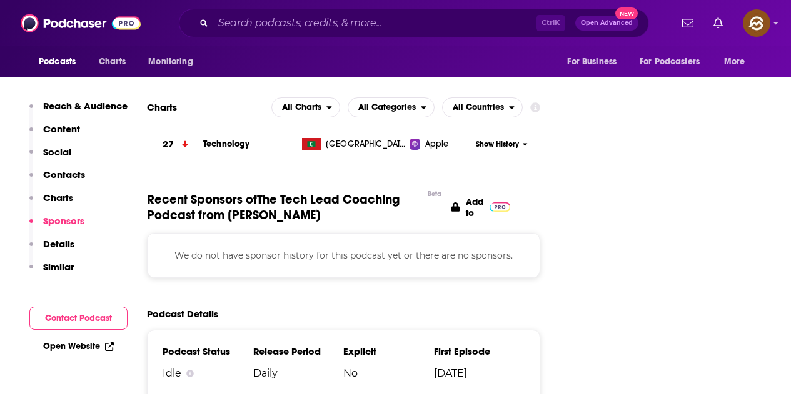
scroll to position [1562, 0]
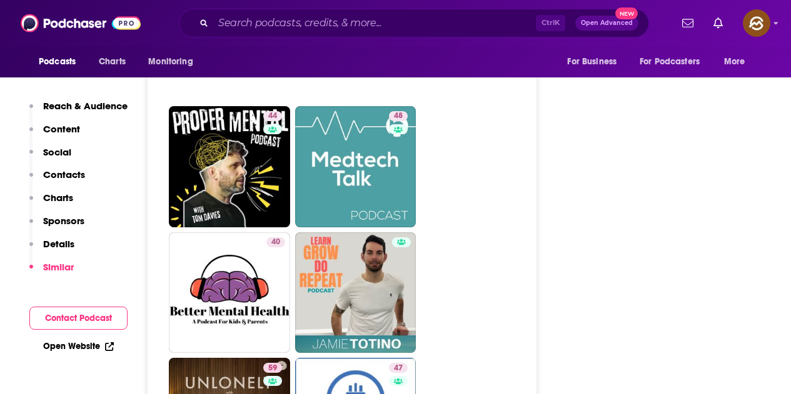
scroll to position [3125, 0]
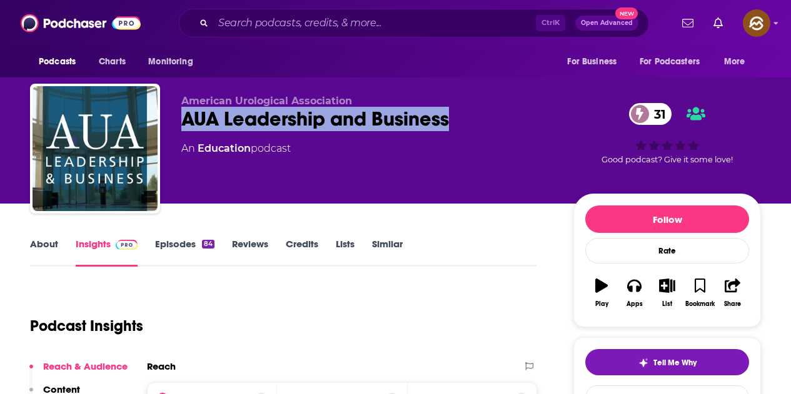
drag, startPoint x: 182, startPoint y: 123, endPoint x: 449, endPoint y: 134, distance: 267.1
click at [449, 134] on div "American Urological Association AUA Leadership and Business 31 An Education pod…" at bounding box center [367, 145] width 372 height 100
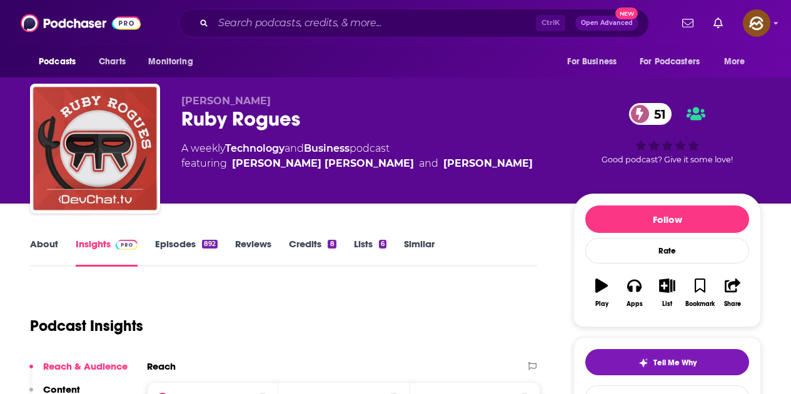
click at [176, 117] on div "Charles M Wood Ruby Rogues 51 A weekly Technology and Business podcast featurin…" at bounding box center [395, 151] width 731 height 135
click at [305, 119] on div "Ruby Rogues 51" at bounding box center [367, 119] width 372 height 24
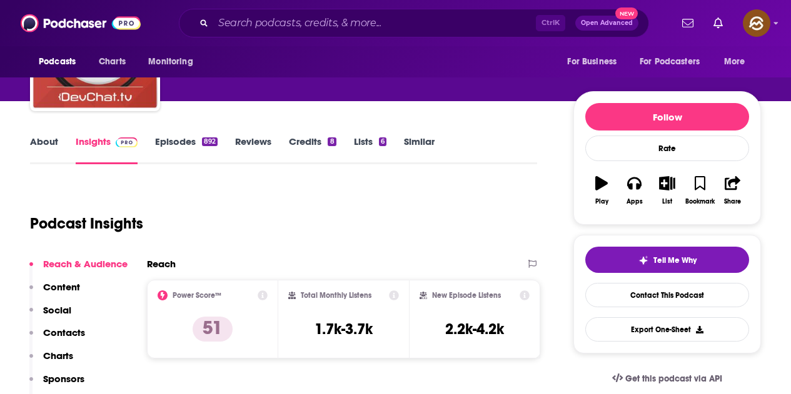
scroll to position [62, 0]
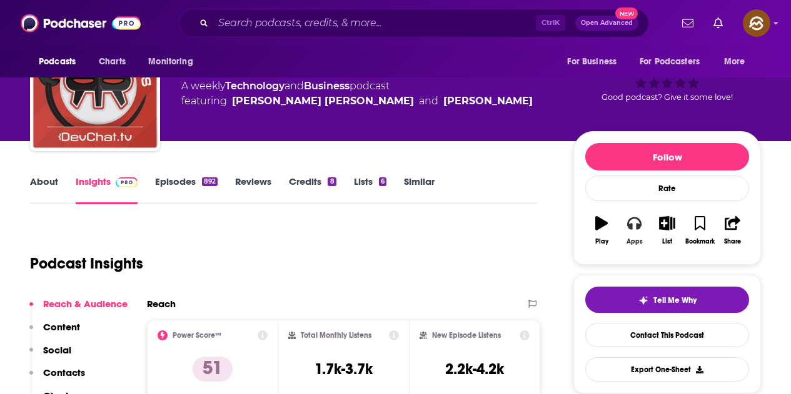
click at [642, 224] on button "Apps" at bounding box center [633, 230] width 32 height 45
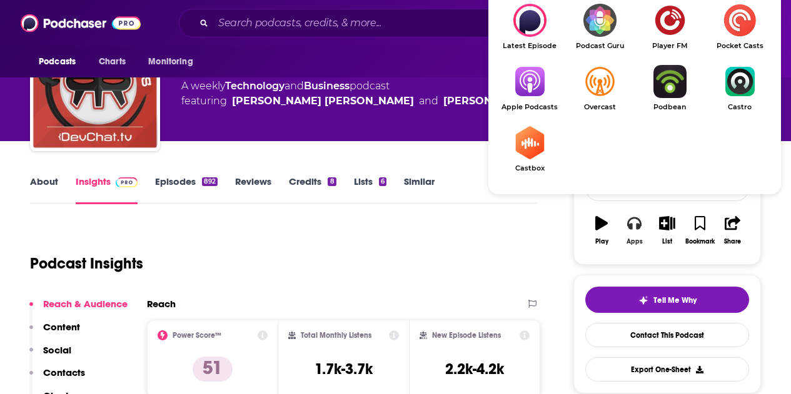
scroll to position [125, 0]
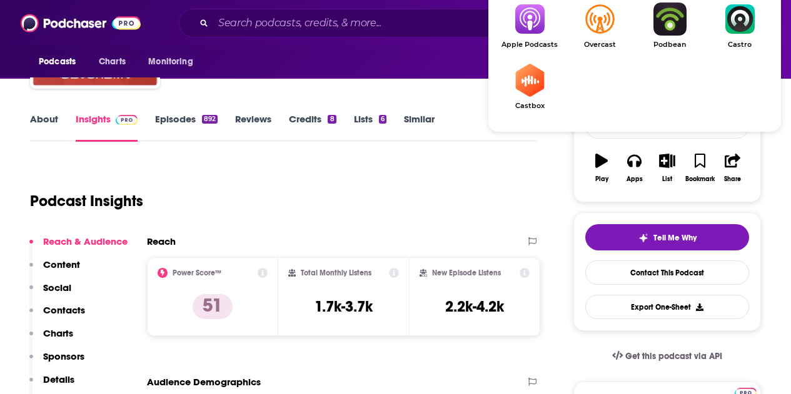
click at [537, 25] on img "Show Listen On dropdown" at bounding box center [529, 18] width 70 height 33
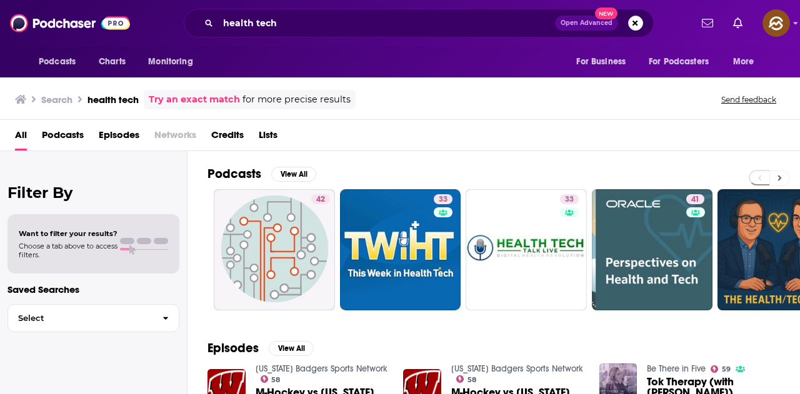
drag, startPoint x: 0, startPoint y: 0, endPoint x: 783, endPoint y: 174, distance: 802.2
click at [784, 174] on button at bounding box center [779, 179] width 21 height 16
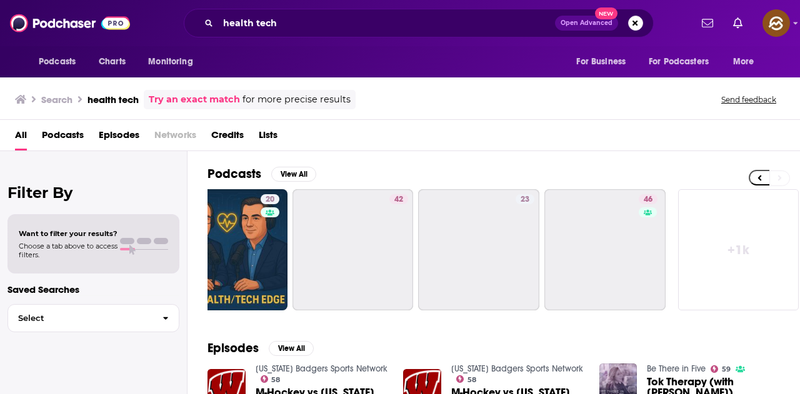
scroll to position [0, 556]
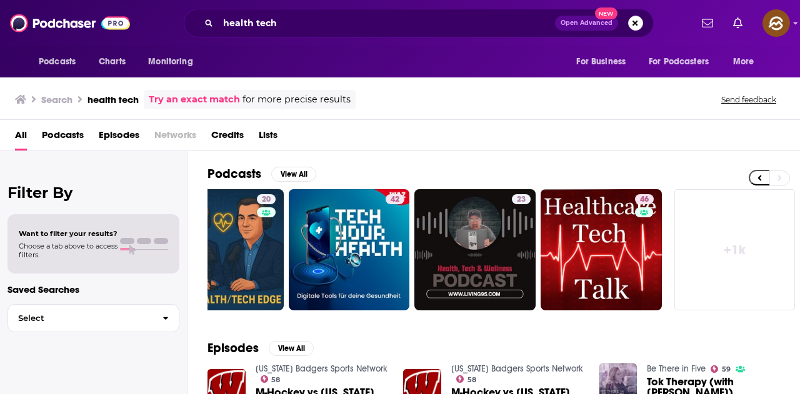
click at [734, 244] on link "+ 1k" at bounding box center [734, 249] width 121 height 121
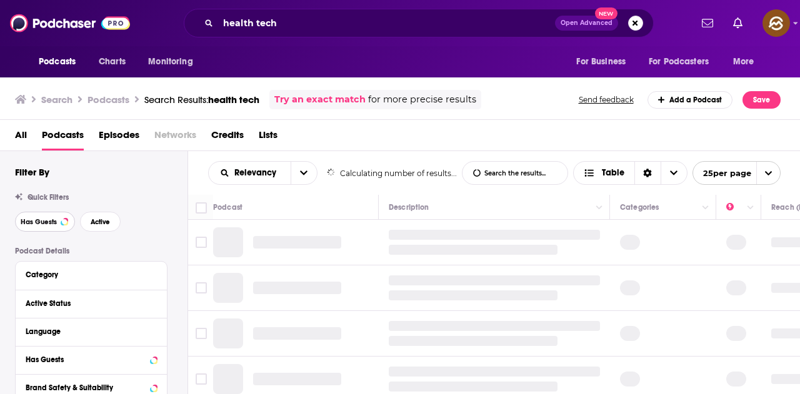
click at [56, 224] on span "Has Guests" at bounding box center [39, 222] width 36 height 7
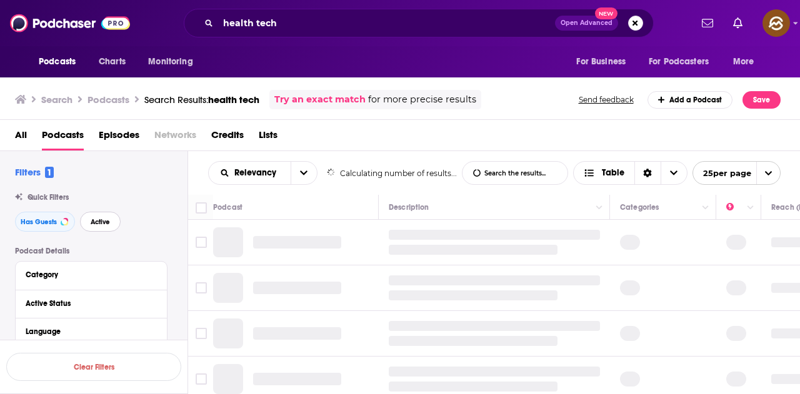
click at [101, 224] on span "Active" at bounding box center [100, 222] width 19 height 7
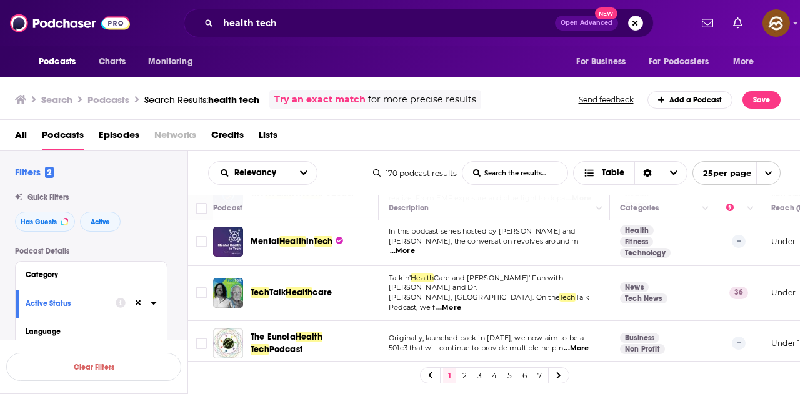
scroll to position [375, 0]
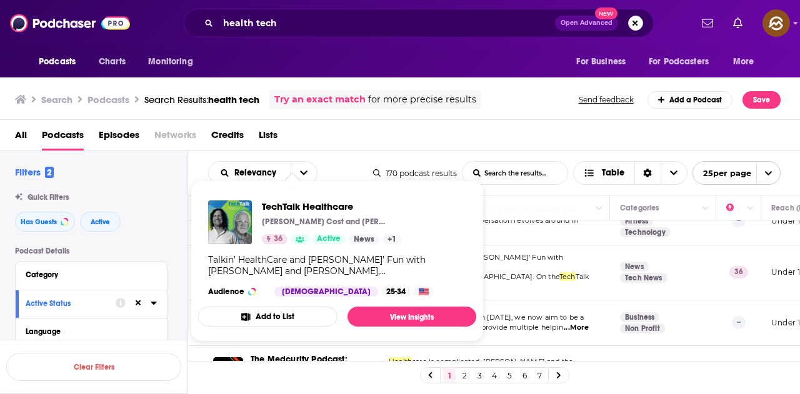
drag, startPoint x: 429, startPoint y: 52, endPoint x: 429, endPoint y: 97, distance: 45.0
click at [429, 52] on div "Podcasts Charts Monitoring For Business For Podcasters More" at bounding box center [400, 61] width 800 height 31
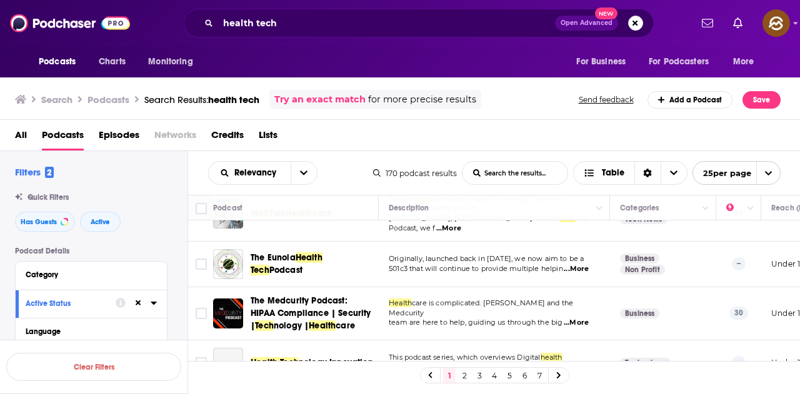
scroll to position [437, 0]
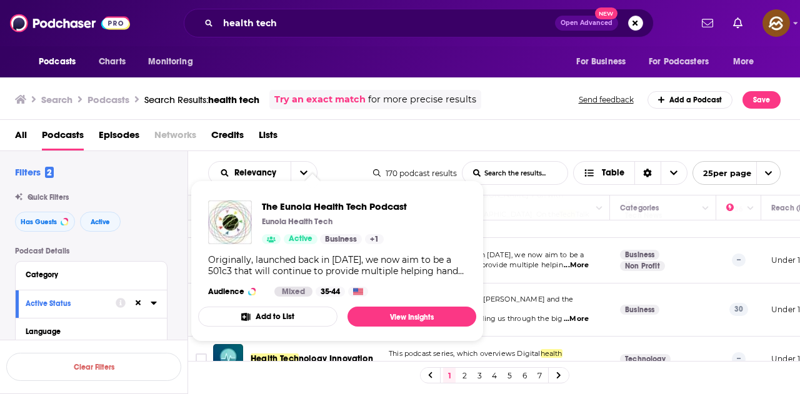
click at [479, 41] on div "Podcasts Charts Monitoring health tech Open Advanced New For Business For Podca…" at bounding box center [400, 23] width 800 height 46
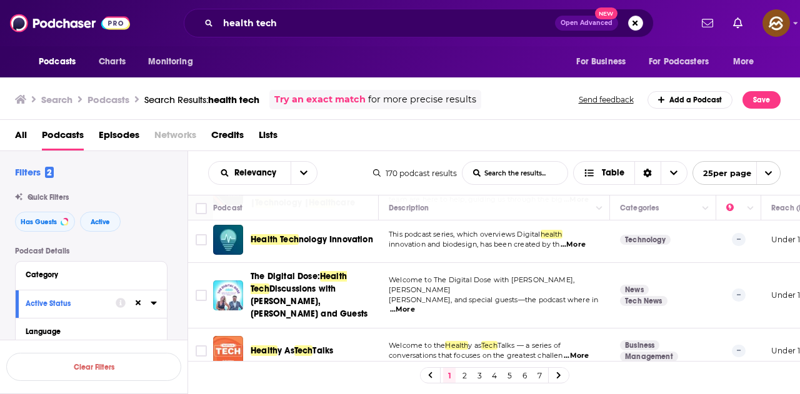
scroll to position [562, 0]
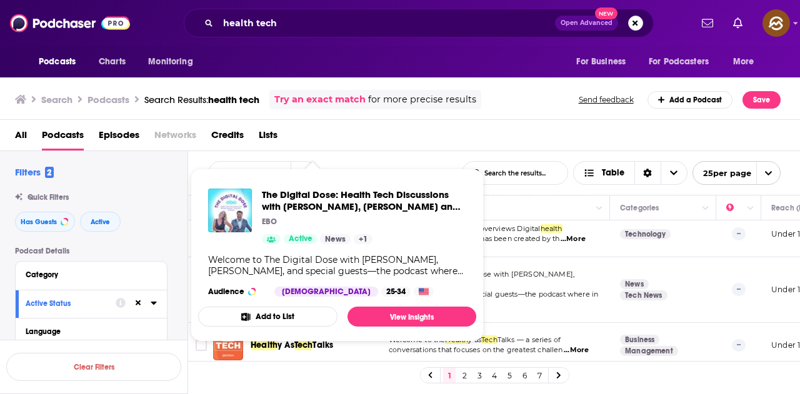
click at [461, 66] on div "Podcasts Charts Monitoring For Business For Podcasters More" at bounding box center [400, 61] width 800 height 31
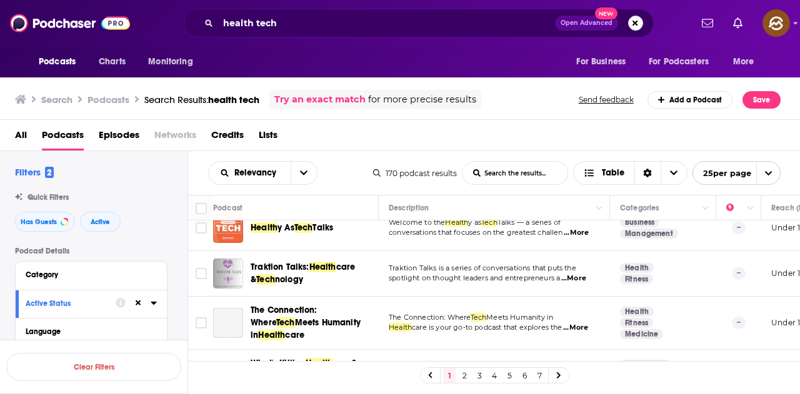
scroll to position [687, 0]
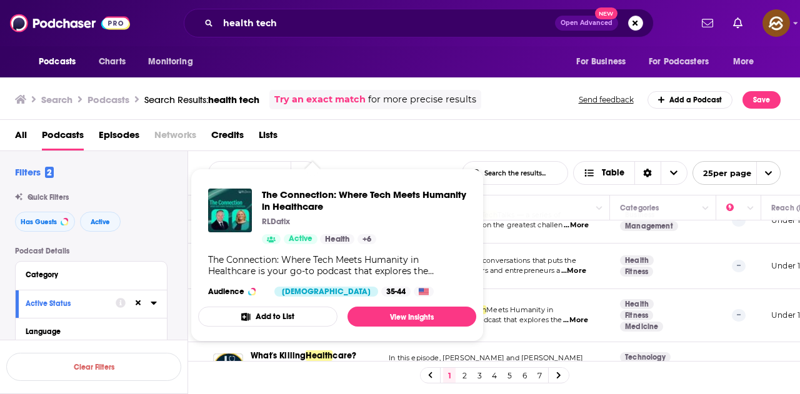
click at [530, 118] on div "Search Podcasts Search Results: health tech Try an exact match for more precise…" at bounding box center [400, 97] width 801 height 45
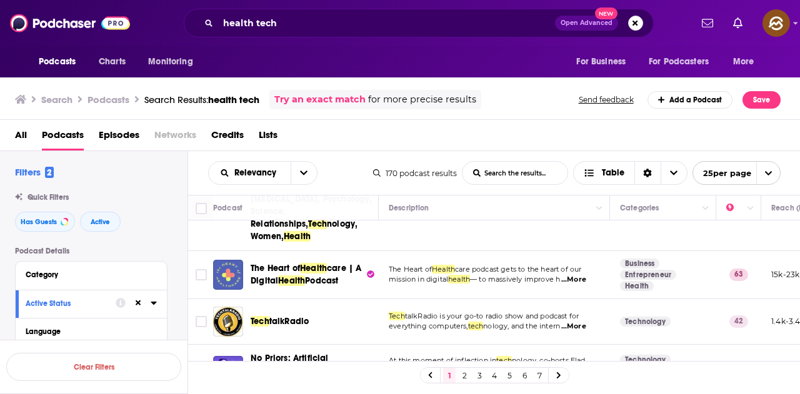
scroll to position [1062, 0]
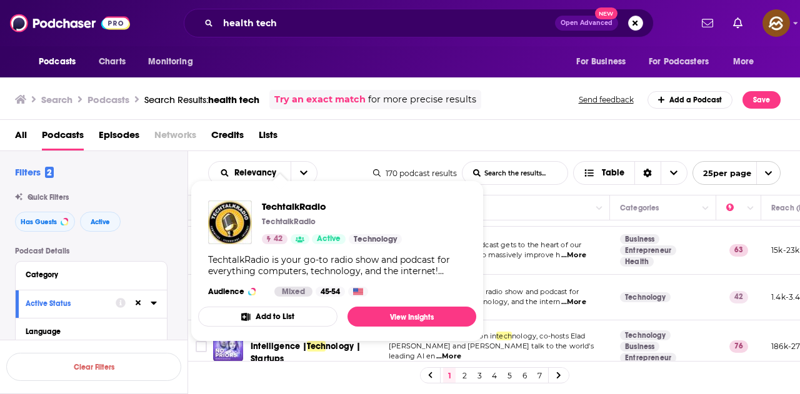
click at [489, 70] on div "Podcasts Charts Monitoring For Business For Podcasters More" at bounding box center [400, 61] width 800 height 31
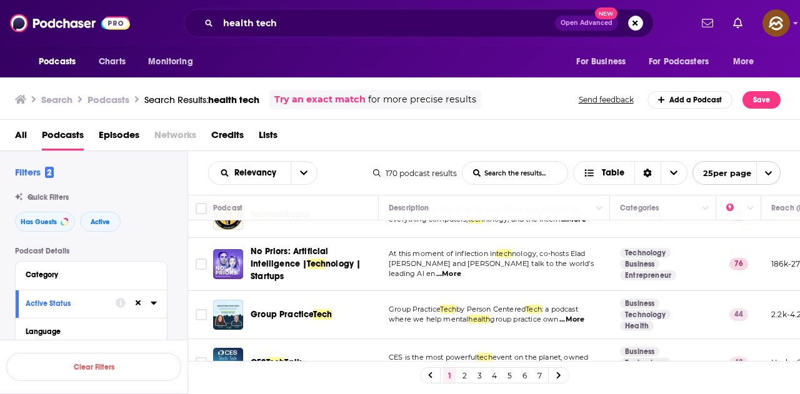
scroll to position [1117, 0]
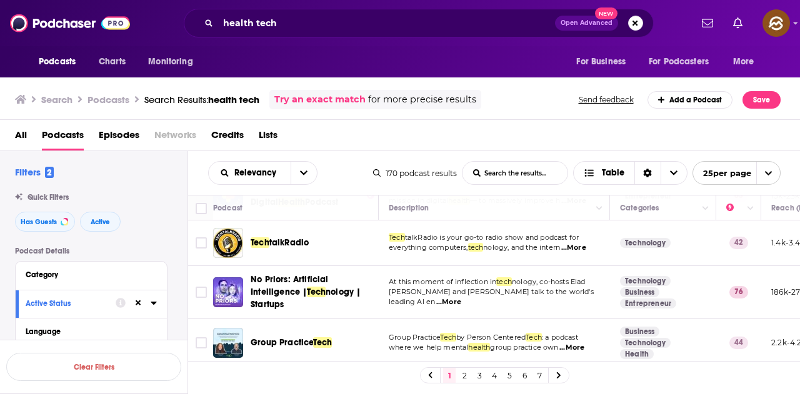
click at [575, 333] on p "Group Practice Tech by Person Centered Tech : a podcast" at bounding box center [494, 338] width 211 height 10
click at [576, 343] on span "...More" at bounding box center [571, 348] width 25 height 10
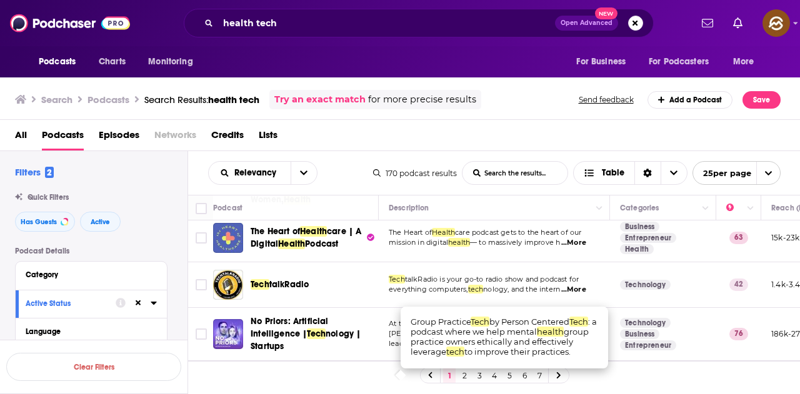
scroll to position [1054, 0]
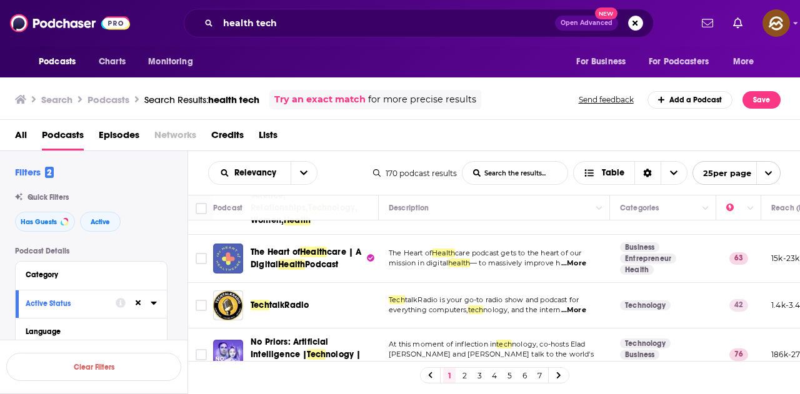
click at [467, 283] on td "Tech talkRadio is your go-to radio show and podcast for everything computers, t…" at bounding box center [494, 306] width 231 height 46
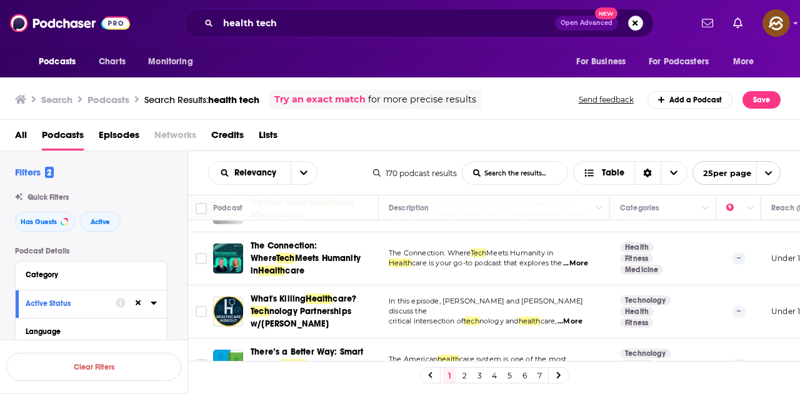
scroll to position [742, 0]
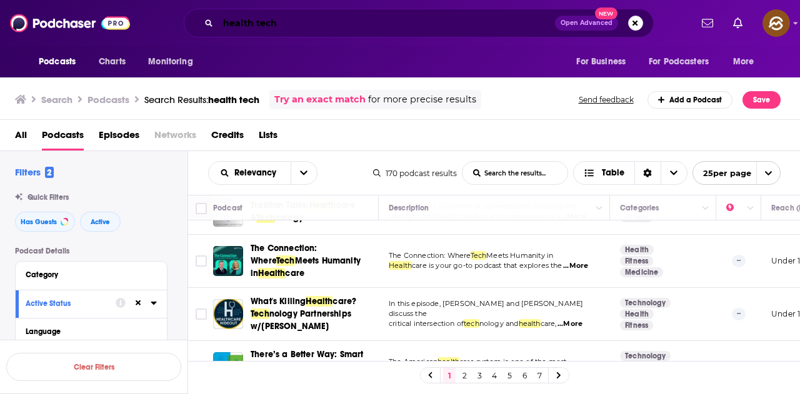
click at [398, 19] on input "health tech" at bounding box center [386, 23] width 337 height 20
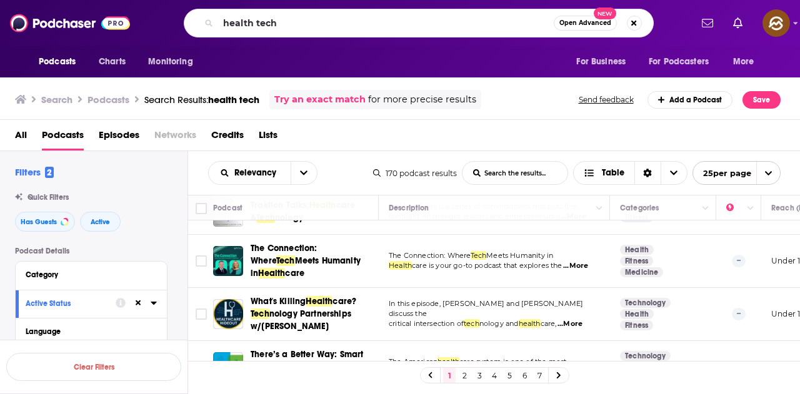
click at [124, 130] on span "Episodes" at bounding box center [119, 138] width 41 height 26
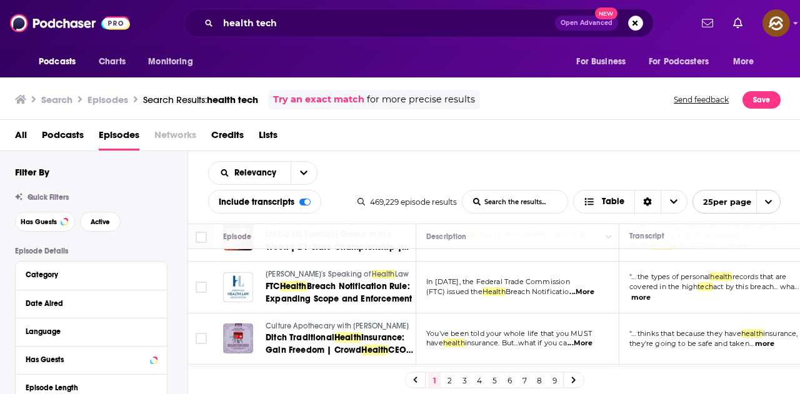
scroll to position [1172, 0]
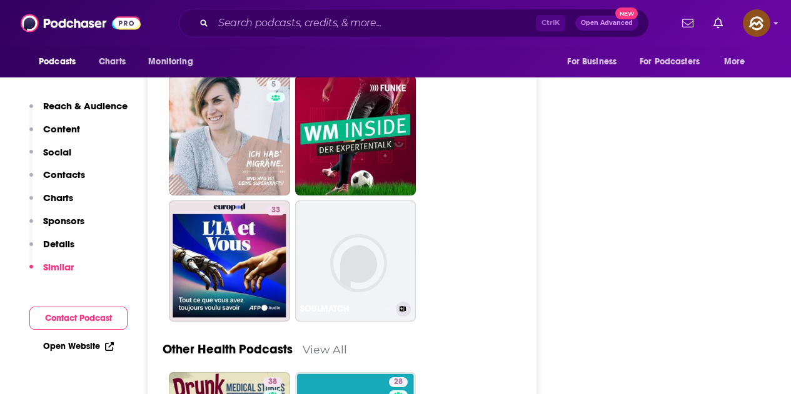
scroll to position [2625, 0]
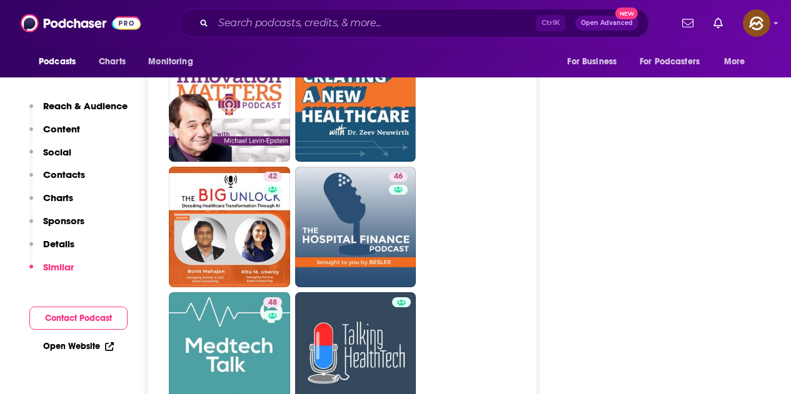
scroll to position [2312, 0]
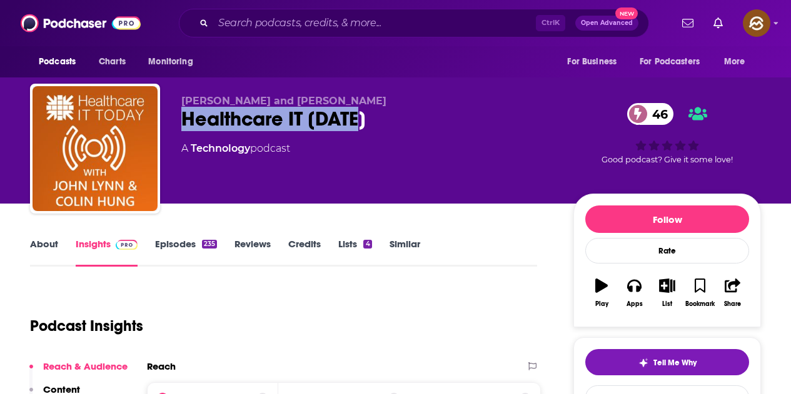
drag, startPoint x: 184, startPoint y: 117, endPoint x: 360, endPoint y: 122, distance: 176.3
click at [360, 122] on div "Healthcare IT [DATE] 46" at bounding box center [367, 119] width 372 height 24
click at [633, 284] on icon "button" at bounding box center [634, 286] width 14 height 14
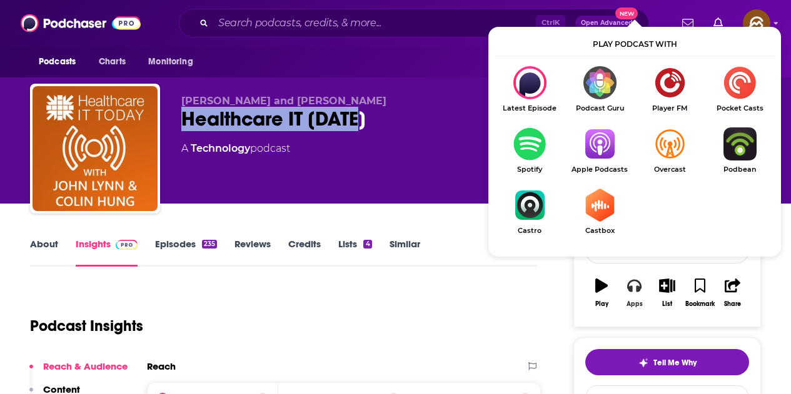
scroll to position [62, 0]
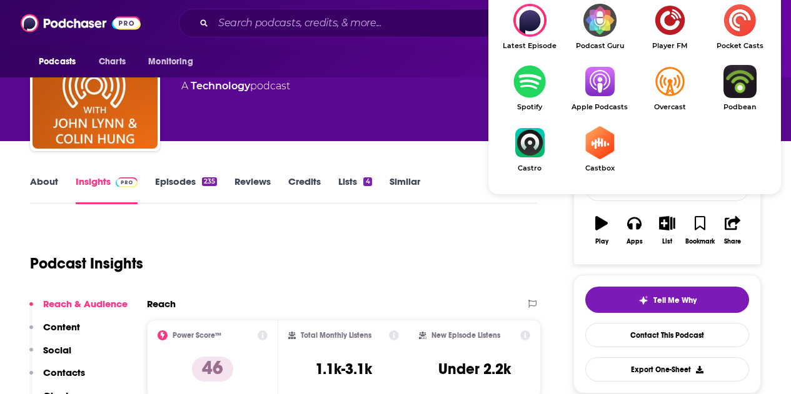
click at [604, 89] on img "Show Listen On dropdown" at bounding box center [599, 81] width 70 height 33
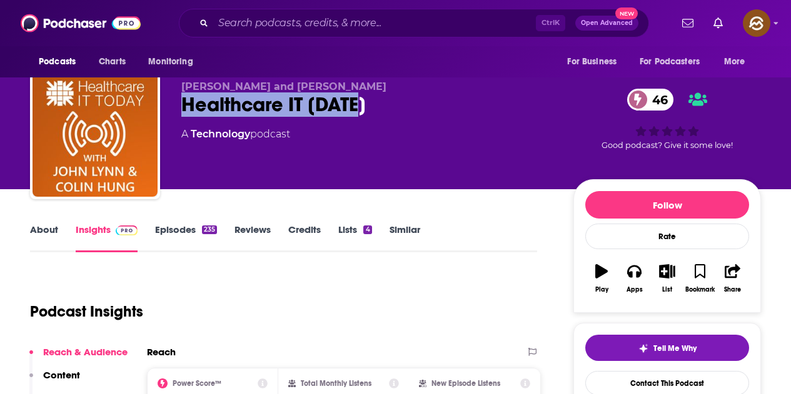
scroll to position [0, 0]
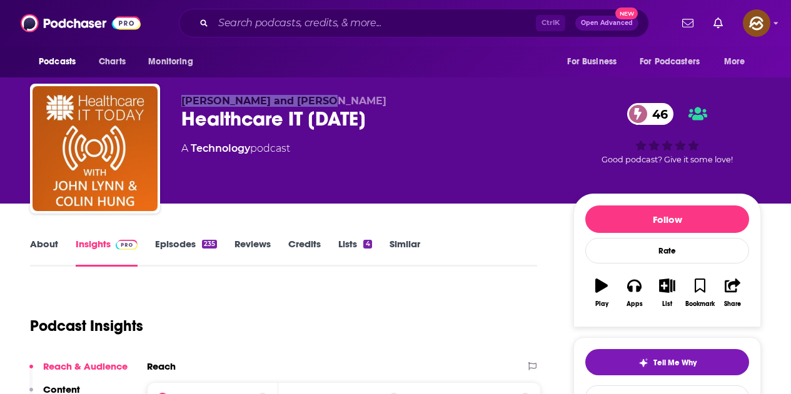
drag, startPoint x: 179, startPoint y: 99, endPoint x: 320, endPoint y: 89, distance: 141.6
click at [320, 89] on div "John Lynn and Colin Hung Healthcare IT Today 46 A Technology podcast 46 Good po…" at bounding box center [395, 151] width 731 height 135
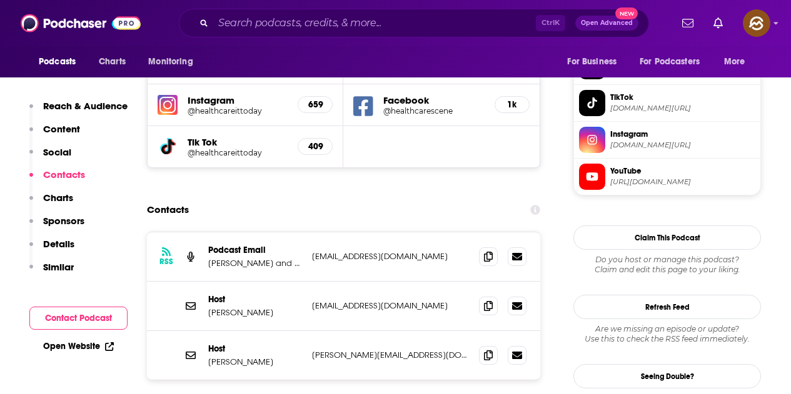
scroll to position [1125, 0]
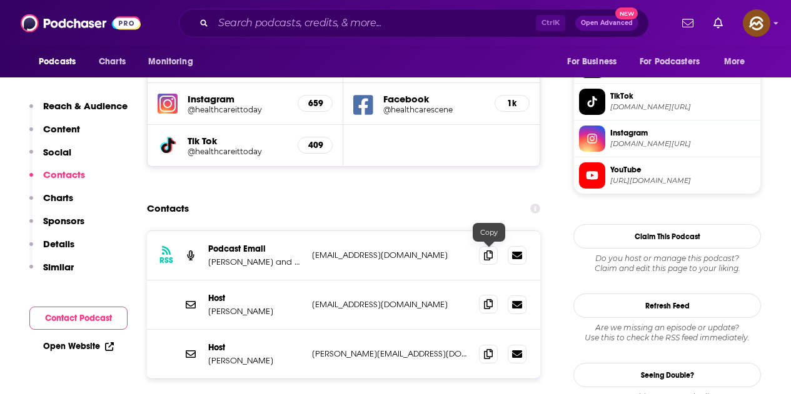
click at [487, 299] on icon at bounding box center [488, 304] width 9 height 10
click at [489, 349] on icon at bounding box center [488, 354] width 9 height 10
click at [486, 250] on icon at bounding box center [488, 255] width 9 height 10
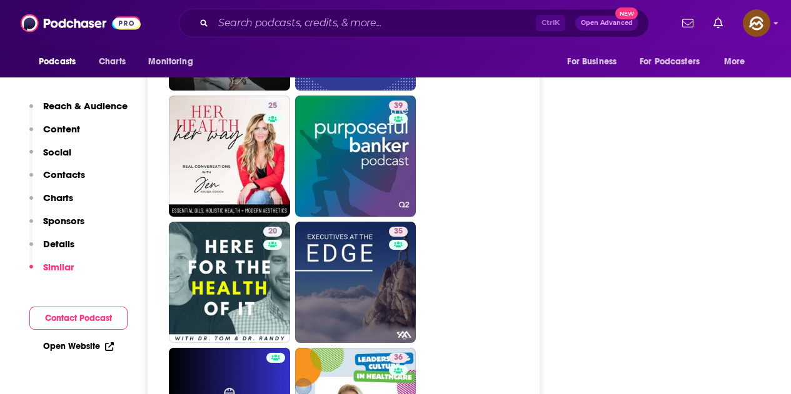
scroll to position [2562, 0]
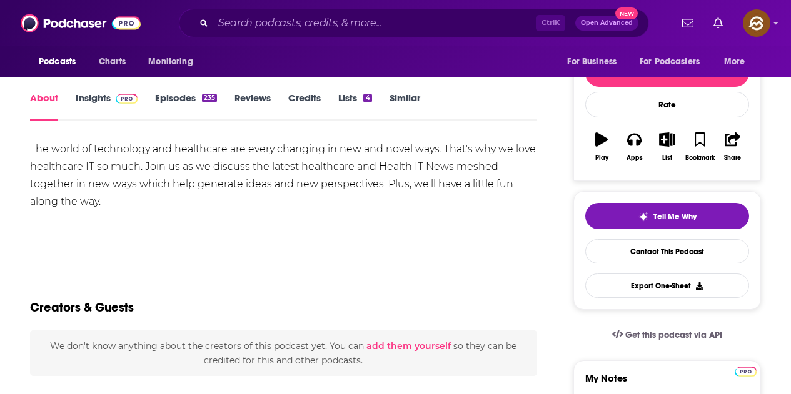
scroll to position [125, 0]
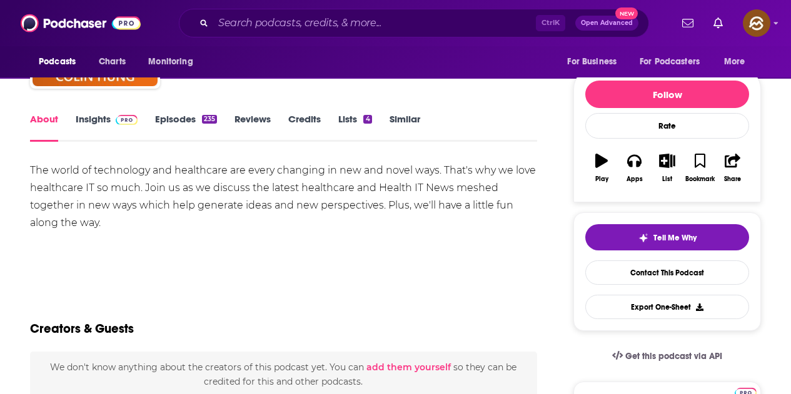
click at [197, 128] on link "Episodes 235" at bounding box center [186, 127] width 62 height 29
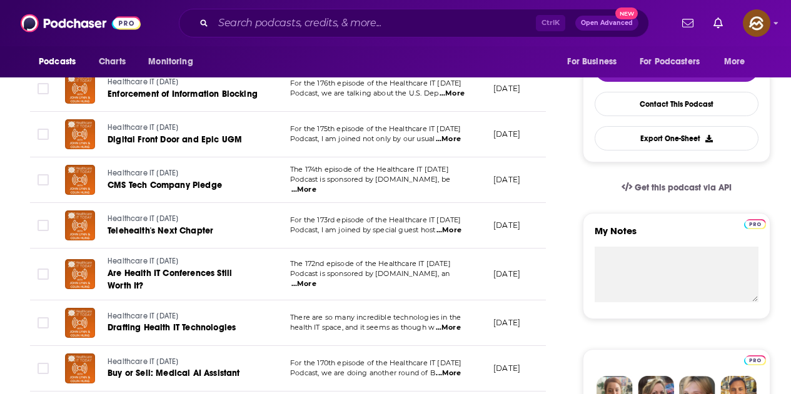
scroll to position [312, 0]
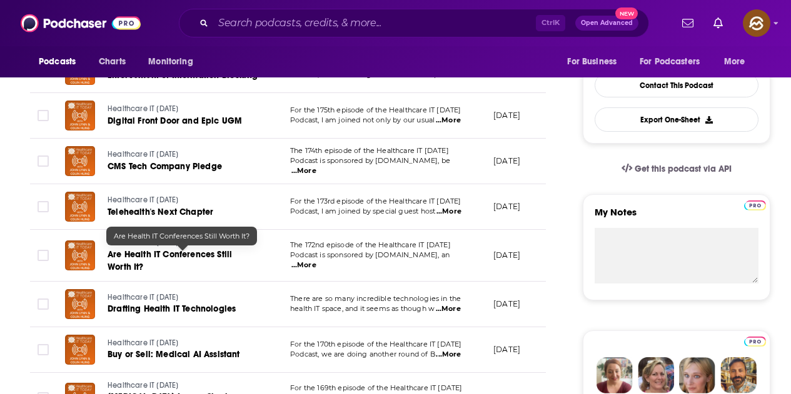
drag, startPoint x: 244, startPoint y: 256, endPoint x: 207, endPoint y: 312, distance: 67.8
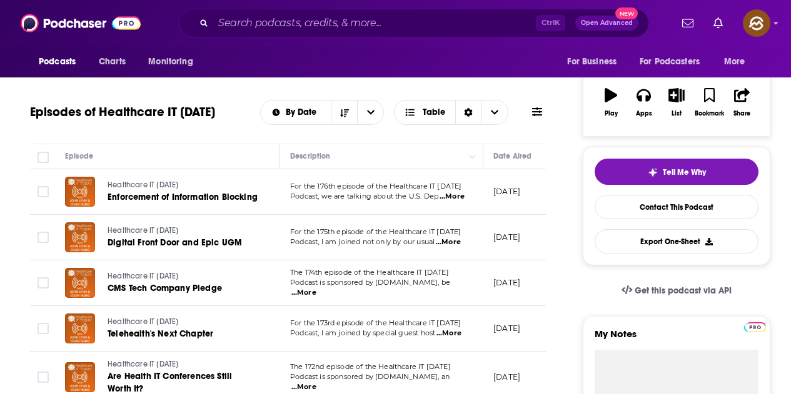
scroll to position [187, 0]
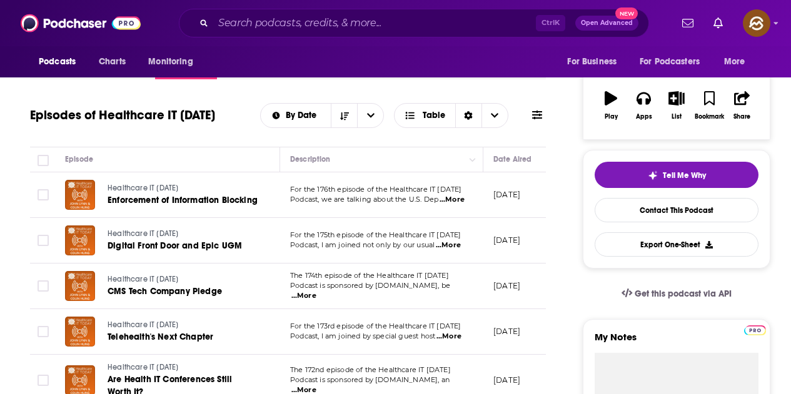
click at [454, 202] on span "...More" at bounding box center [451, 200] width 25 height 10
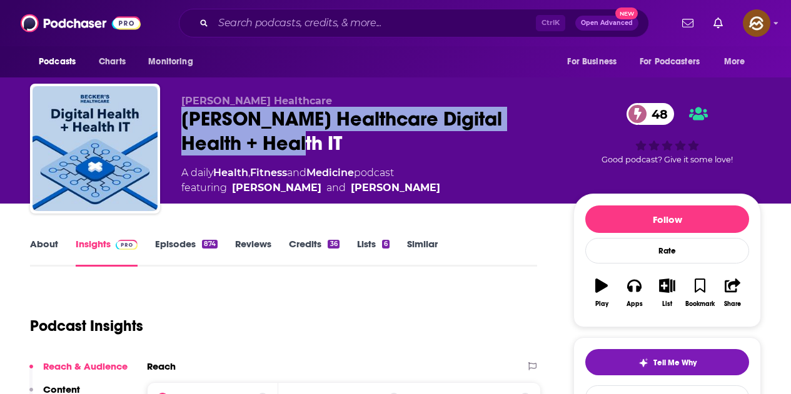
drag, startPoint x: 181, startPoint y: 117, endPoint x: 259, endPoint y: 137, distance: 80.0
click at [259, 137] on div "Becker’s Healthcare Digital Health + Health IT 48" at bounding box center [367, 131] width 372 height 49
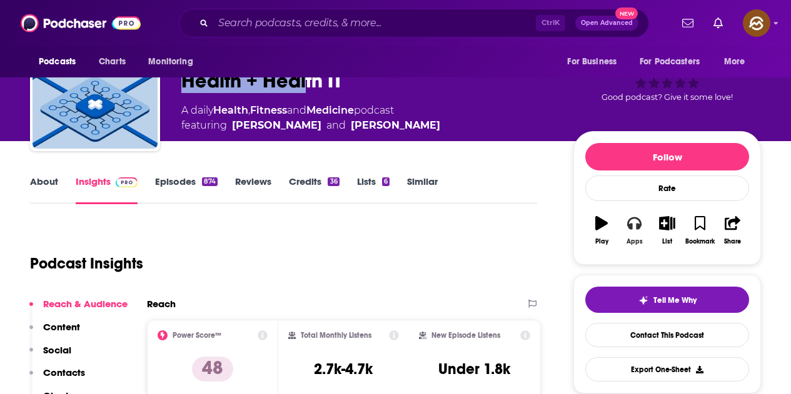
click at [643, 225] on button "Apps" at bounding box center [633, 230] width 32 height 45
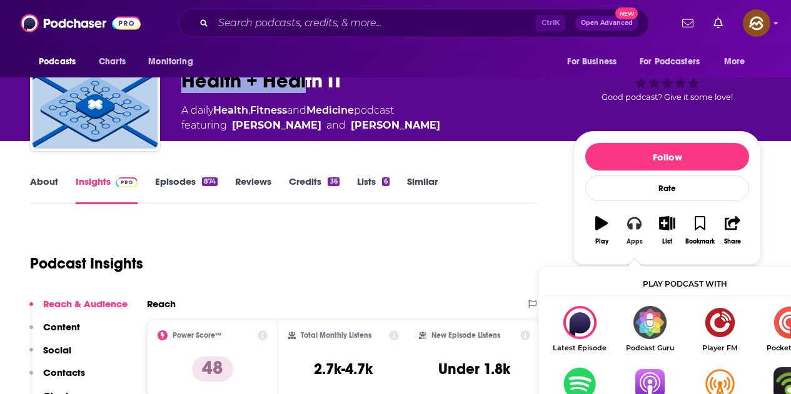
scroll to position [125, 0]
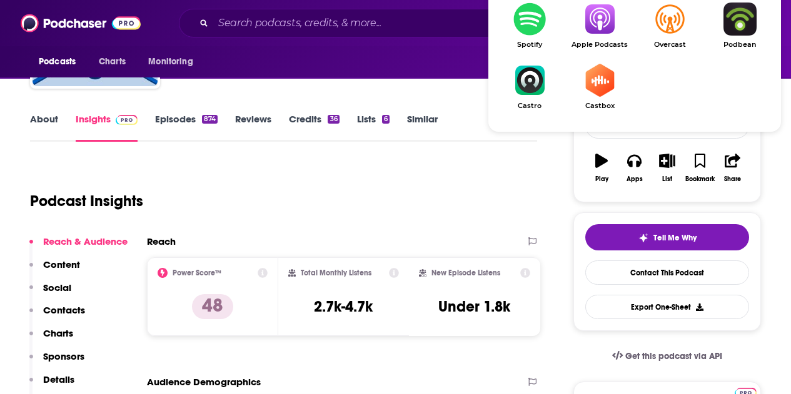
click at [604, 36] on img "Show Listen On dropdown" at bounding box center [599, 18] width 70 height 33
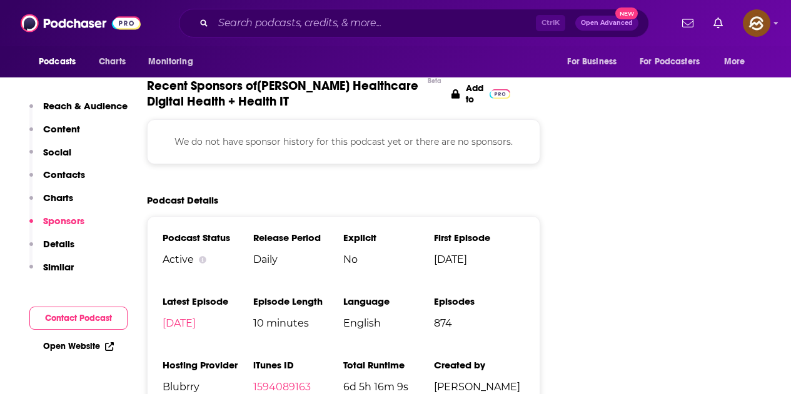
scroll to position [1312, 0]
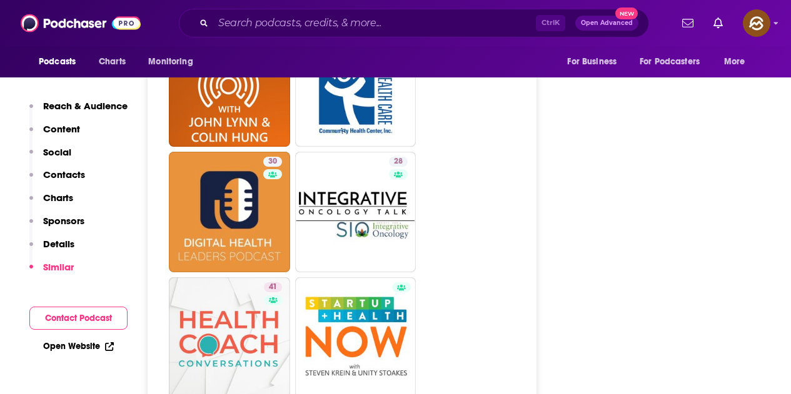
scroll to position [2625, 0]
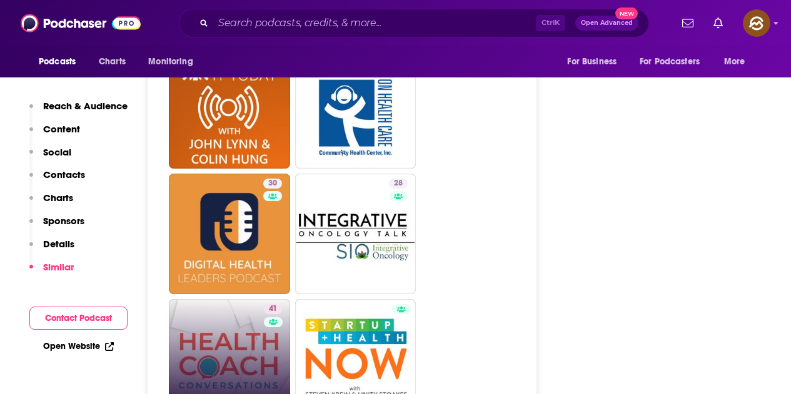
click at [259, 299] on link "41 Health Coach Conversations" at bounding box center [229, 359] width 121 height 121
type input "https://www.podchaser.com/podcasts/health-coach-conversations-672665"
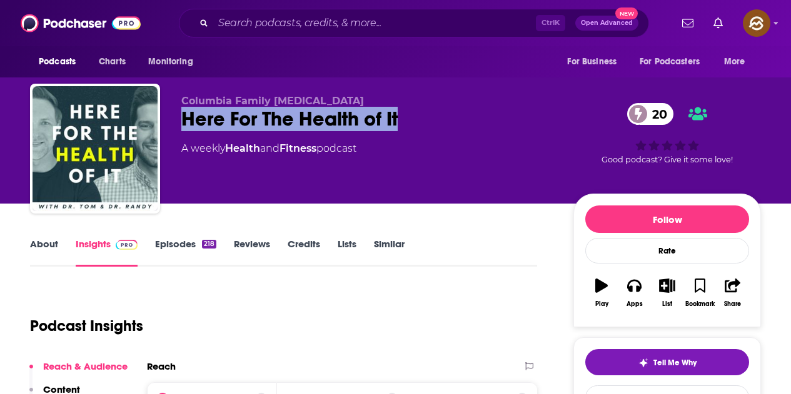
drag, startPoint x: 183, startPoint y: 114, endPoint x: 414, endPoint y: 122, distance: 230.7
click at [414, 122] on div "Here For The Health of It 20" at bounding box center [367, 119] width 372 height 24
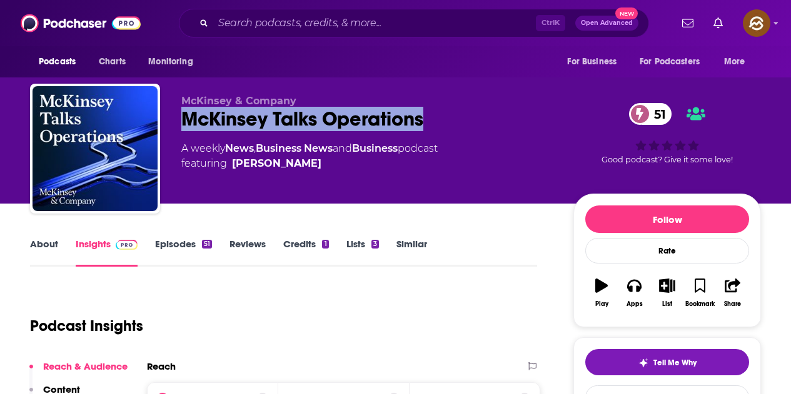
drag, startPoint x: 394, startPoint y: 119, endPoint x: 427, endPoint y: 116, distance: 33.3
click at [427, 116] on div "McKinsey Talks Operations 51" at bounding box center [367, 119] width 372 height 24
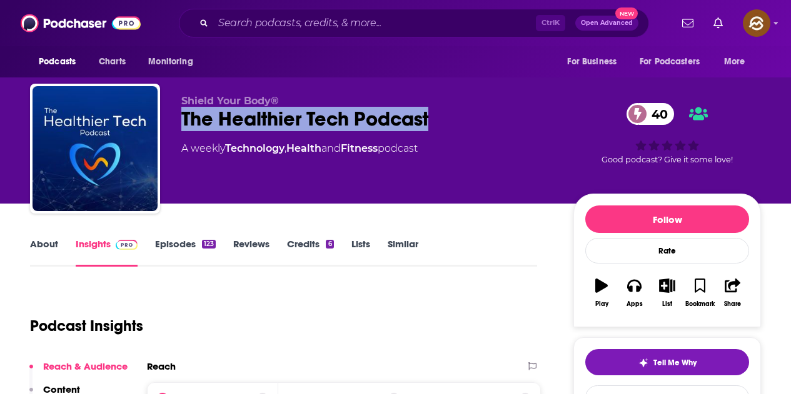
drag, startPoint x: 179, startPoint y: 113, endPoint x: 431, endPoint y: 110, distance: 251.9
click at [431, 110] on div "Shield Your Body® The Healthier Tech Podcast 40 A weekly Technology , Health an…" at bounding box center [395, 151] width 731 height 135
click at [633, 287] on icon "button" at bounding box center [634, 286] width 14 height 14
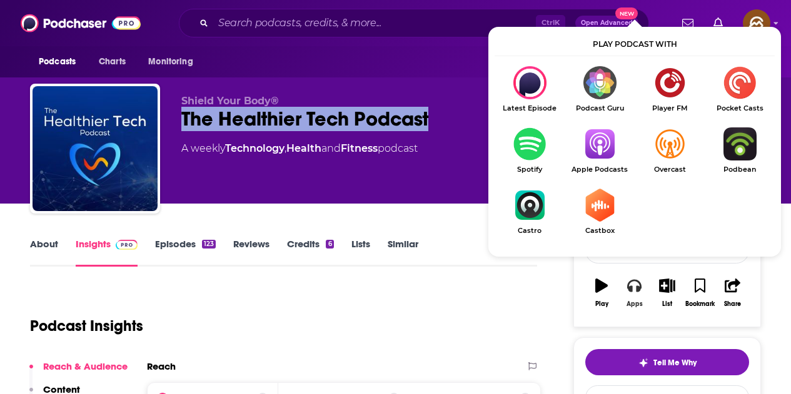
scroll to position [62, 0]
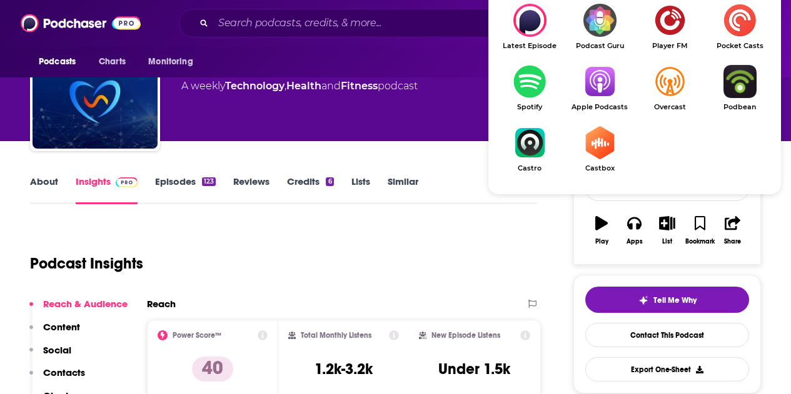
click at [595, 92] on img "Show Listen On dropdown" at bounding box center [599, 81] width 70 height 33
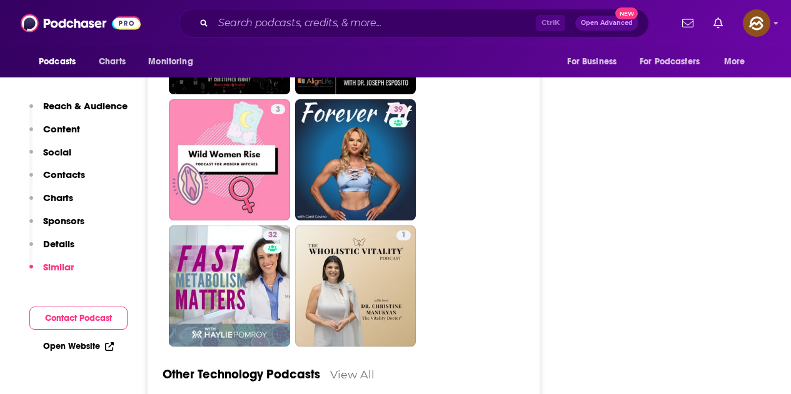
scroll to position [3000, 0]
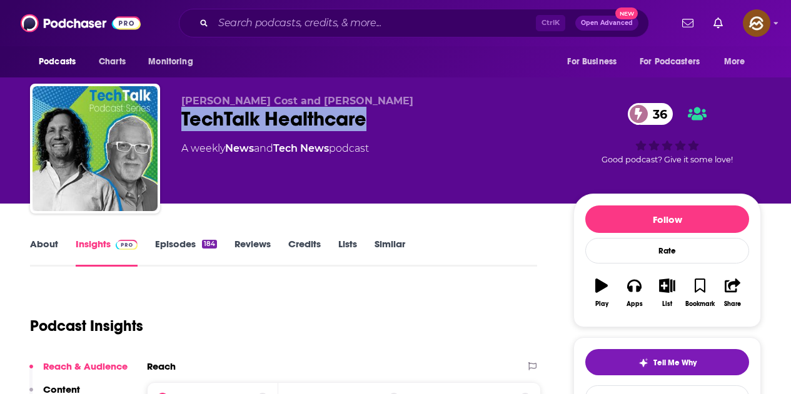
drag, startPoint x: 183, startPoint y: 117, endPoint x: 381, endPoint y: 125, distance: 198.2
click at [381, 125] on div "TechTalk Healthcare 36" at bounding box center [367, 119] width 372 height 24
click at [619, 298] on button "Apps" at bounding box center [633, 293] width 32 height 45
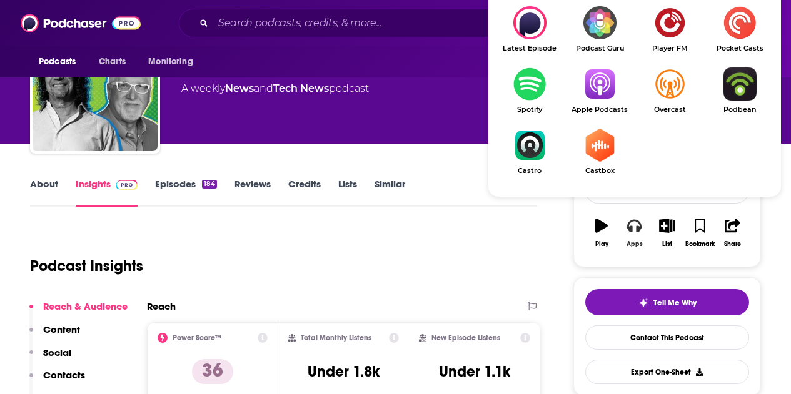
scroll to position [62, 0]
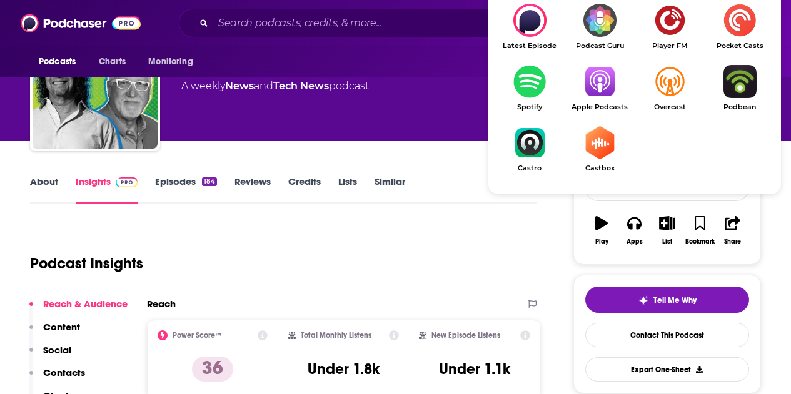
click at [601, 92] on img "Show Listen On dropdown" at bounding box center [599, 81] width 70 height 33
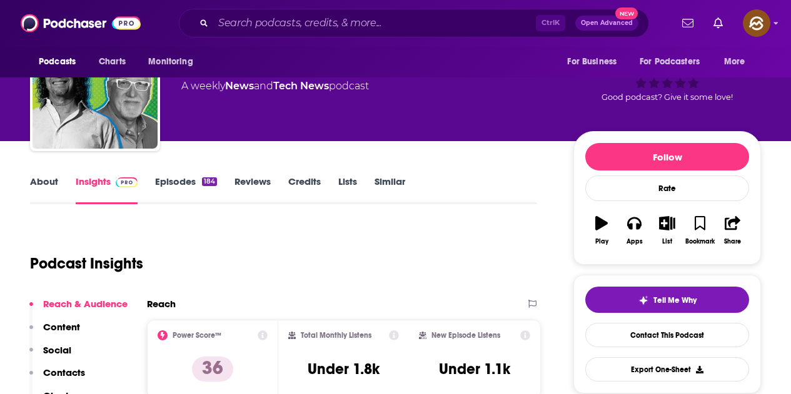
scroll to position [0, 0]
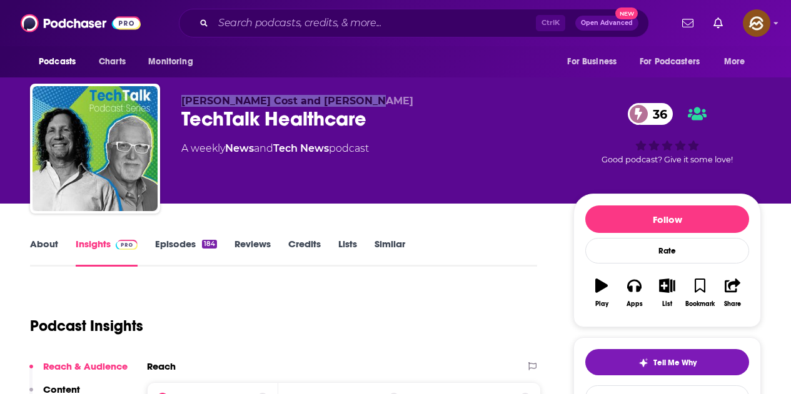
drag, startPoint x: 183, startPoint y: 99, endPoint x: 354, endPoint y: 99, distance: 171.2
click at [354, 99] on p "Brad Cost and Dr. Jay Greenstein" at bounding box center [367, 101] width 372 height 12
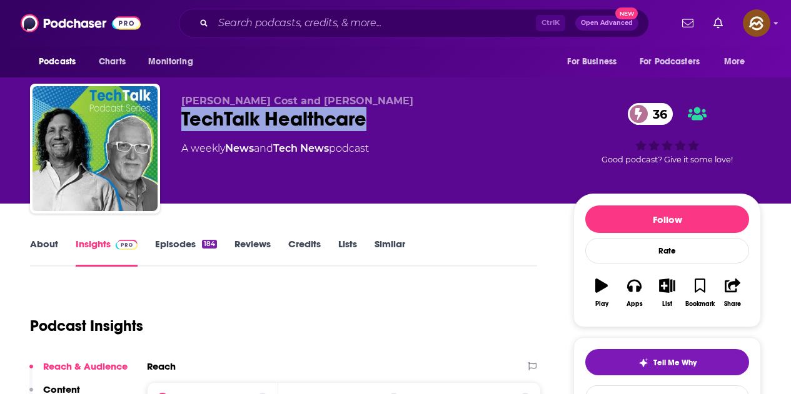
drag, startPoint x: 185, startPoint y: 117, endPoint x: 381, endPoint y: 124, distance: 196.4
click at [381, 124] on div "TechTalk Healthcare 36" at bounding box center [367, 119] width 372 height 24
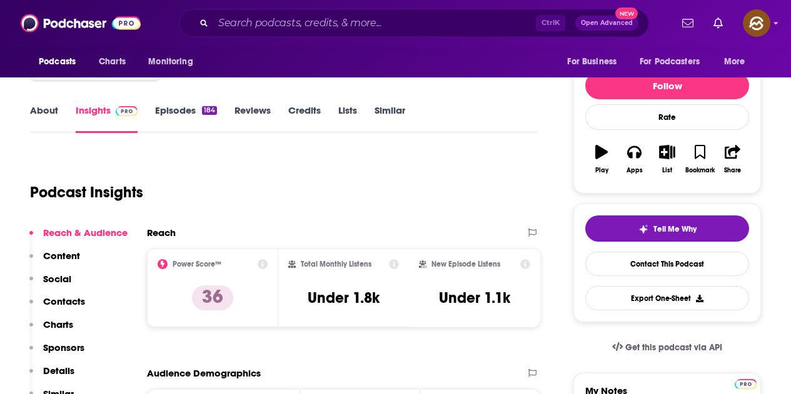
scroll to position [62, 0]
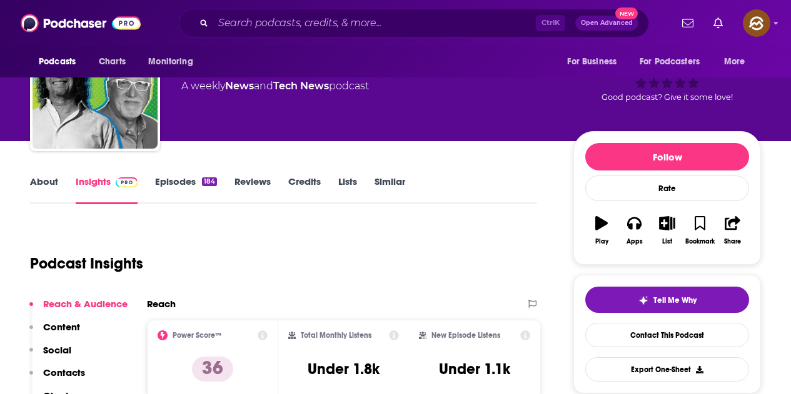
click at [184, 186] on link "Episodes 184" at bounding box center [186, 190] width 62 height 29
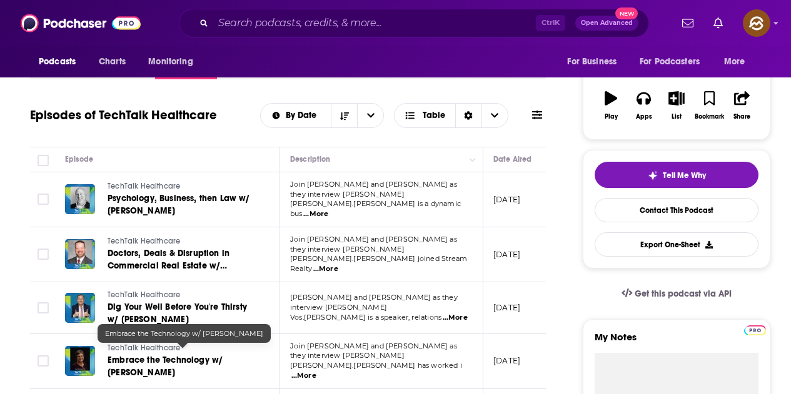
scroll to position [125, 0]
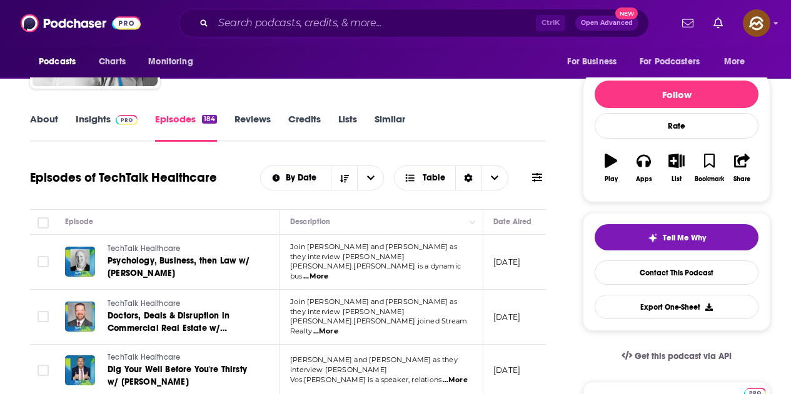
click at [109, 115] on link "Insights" at bounding box center [107, 127] width 62 height 29
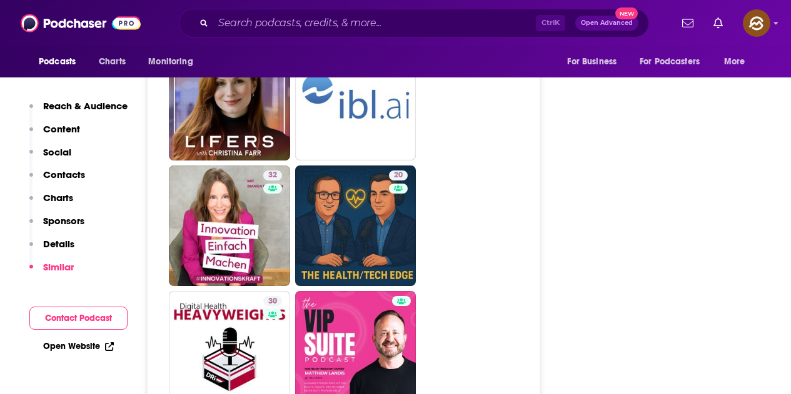
scroll to position [3000, 0]
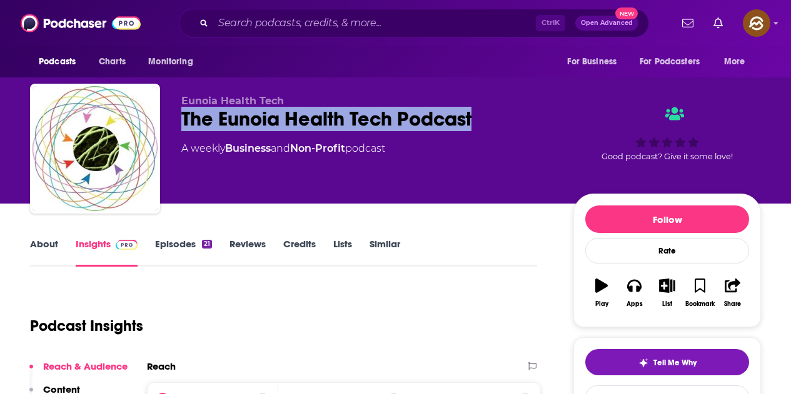
drag, startPoint x: 183, startPoint y: 117, endPoint x: 481, endPoint y: 119, distance: 298.1
click at [481, 119] on div "The Eunoia Health Tech Podcast" at bounding box center [367, 119] width 372 height 24
click at [624, 287] on button "Apps" at bounding box center [633, 293] width 32 height 45
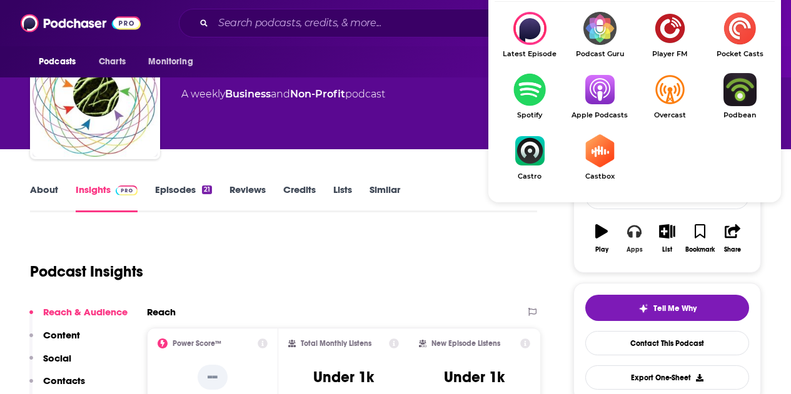
scroll to position [62, 0]
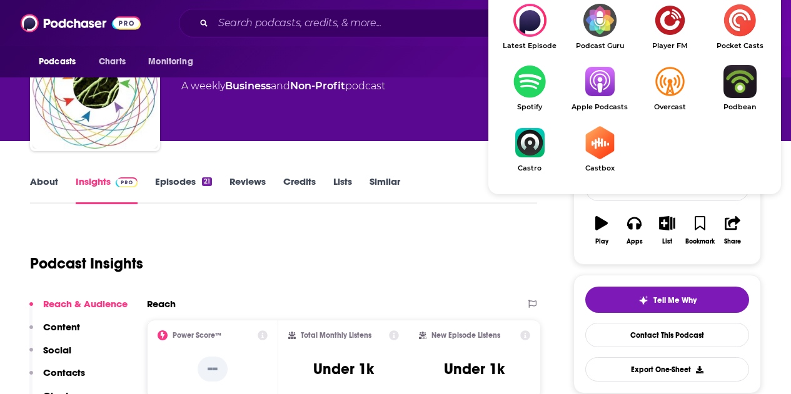
click at [595, 100] on link "Apple Podcasts" at bounding box center [599, 88] width 70 height 46
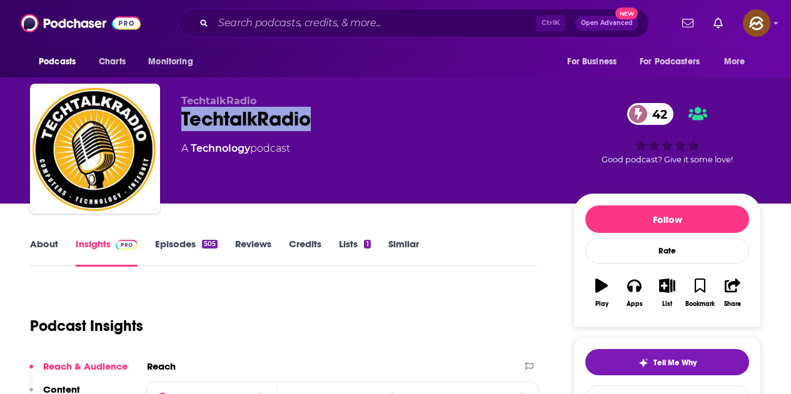
drag, startPoint x: 184, startPoint y: 117, endPoint x: 326, endPoint y: 117, distance: 142.5
click at [326, 117] on div "TechtalkRadio 42" at bounding box center [367, 119] width 372 height 24
click at [627, 311] on button "Apps" at bounding box center [633, 293] width 32 height 45
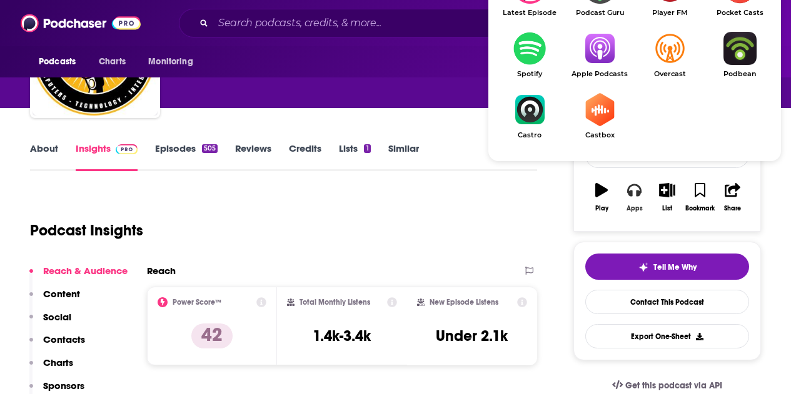
scroll to position [125, 0]
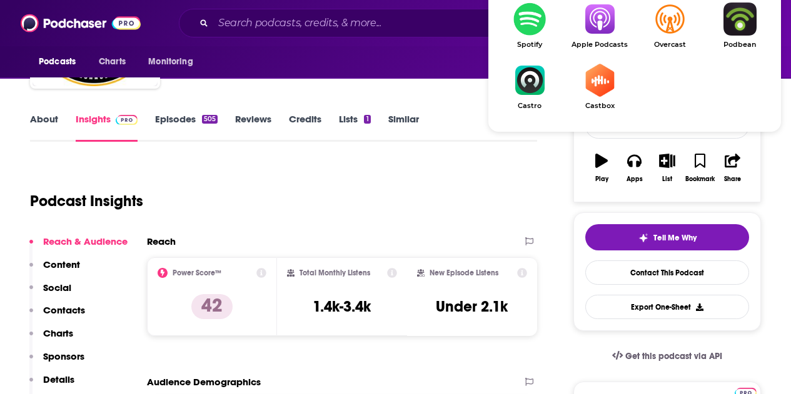
click at [599, 9] on img "Show Listen On dropdown" at bounding box center [599, 18] width 70 height 33
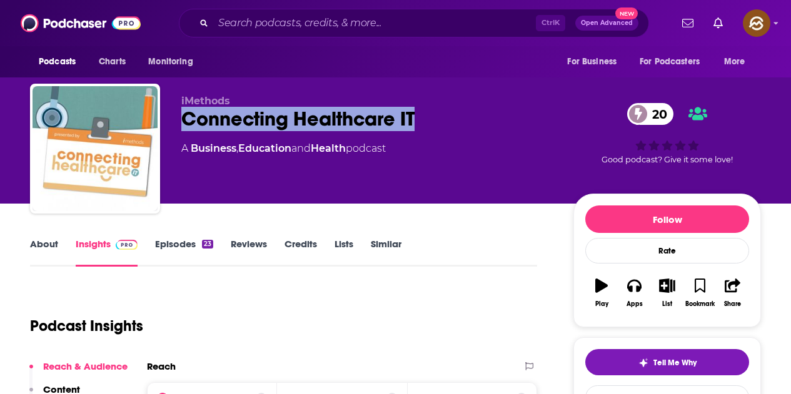
drag, startPoint x: 183, startPoint y: 118, endPoint x: 435, endPoint y: 120, distance: 251.9
click at [435, 120] on div "Connecting Healthcare IT 20" at bounding box center [367, 119] width 372 height 24
click at [268, 165] on div "iMethods Connecting Healthcare IT 20 A Business , Education and Health podcast" at bounding box center [367, 145] width 372 height 100
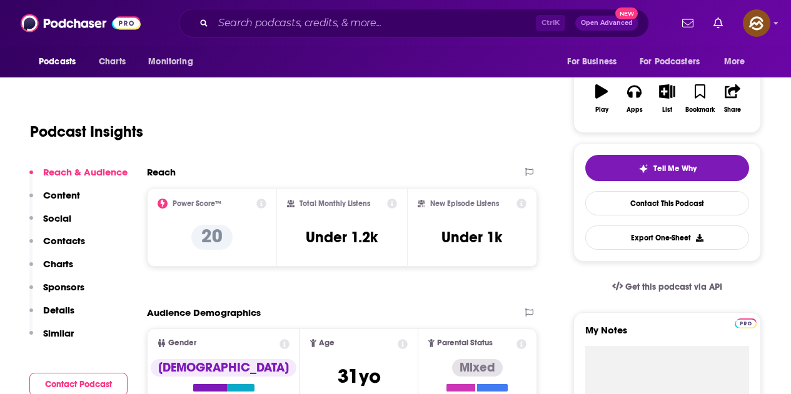
scroll to position [62, 0]
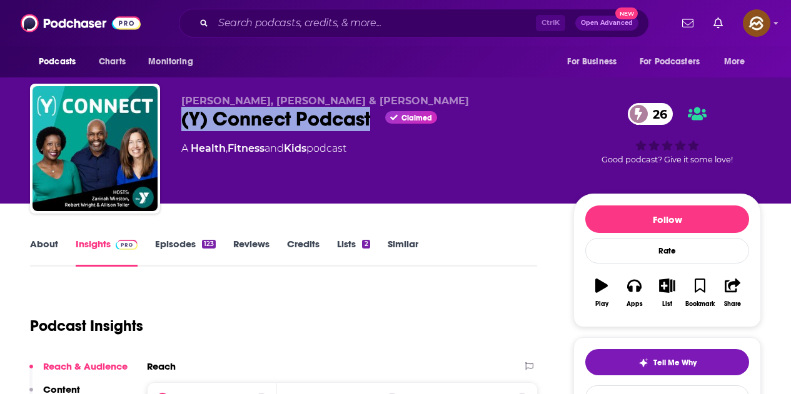
drag, startPoint x: 177, startPoint y: 122, endPoint x: 369, endPoint y: 134, distance: 192.2
click at [369, 134] on div "Allison Toller, Zarinah Winston & Robert Wright (Y) Connect Podcast Claimed 26 …" at bounding box center [395, 151] width 731 height 135
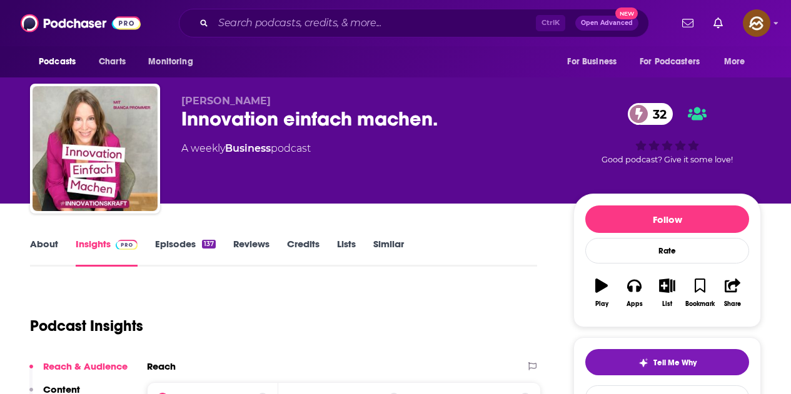
drag, startPoint x: 182, startPoint y: 114, endPoint x: 415, endPoint y: 140, distance: 234.5
click at [415, 140] on div "[PERSON_NAME] Innovation einfach machen. 32 A weekly Business podcast" at bounding box center [367, 145] width 372 height 100
click at [391, 161] on div "[PERSON_NAME] Innovation einfach machen. 32 A weekly Business podcast" at bounding box center [367, 145] width 372 height 100
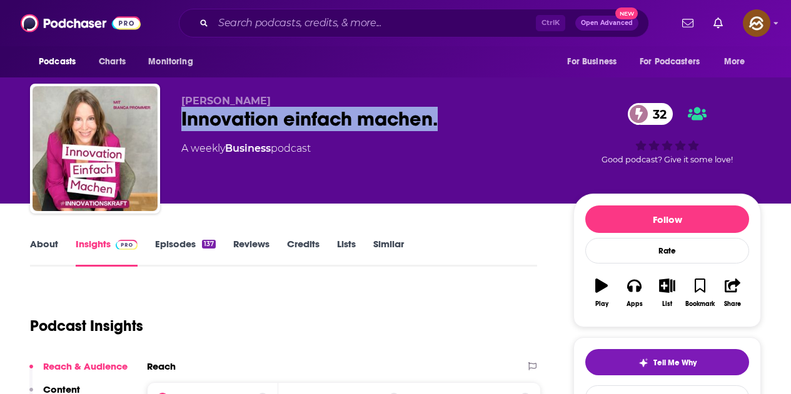
drag, startPoint x: 182, startPoint y: 116, endPoint x: 439, endPoint y: 126, distance: 257.0
click at [439, 126] on div "Innovation einfach machen. 32" at bounding box center [367, 119] width 372 height 24
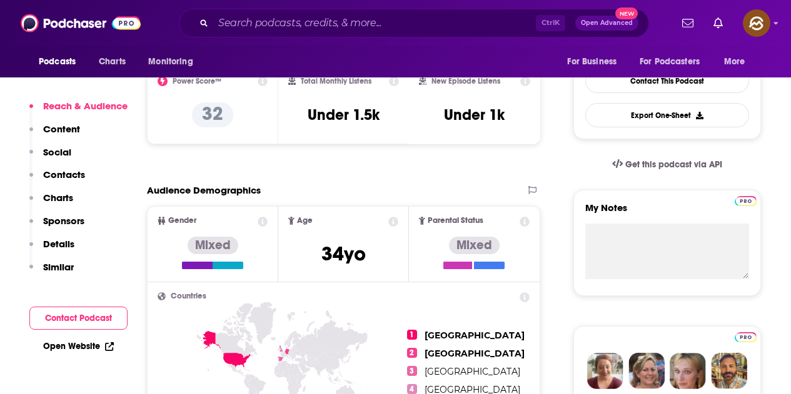
scroll to position [345, 0]
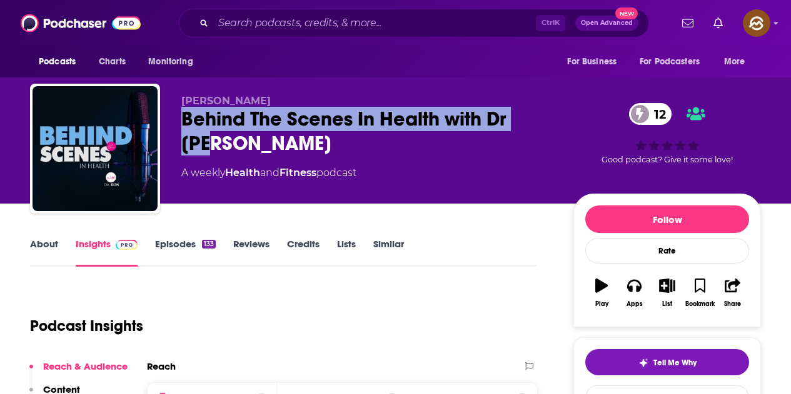
drag, startPoint x: 228, startPoint y: 127, endPoint x: 229, endPoint y: 141, distance: 13.2
click at [229, 140] on div "Behind The Scenes In Health with Dr Ron 12" at bounding box center [367, 131] width 372 height 49
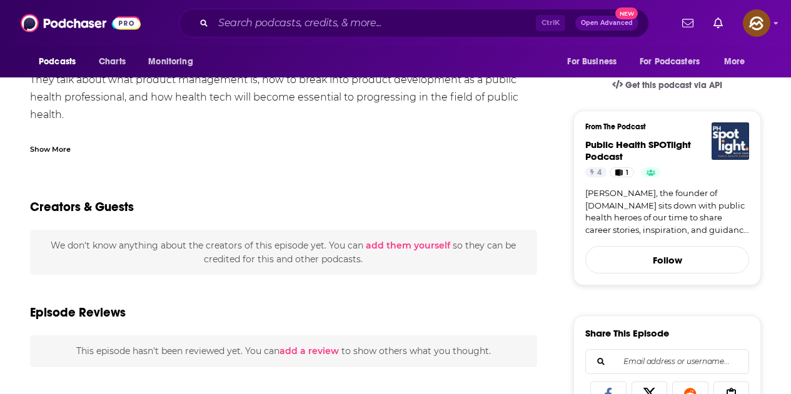
scroll to position [312, 0]
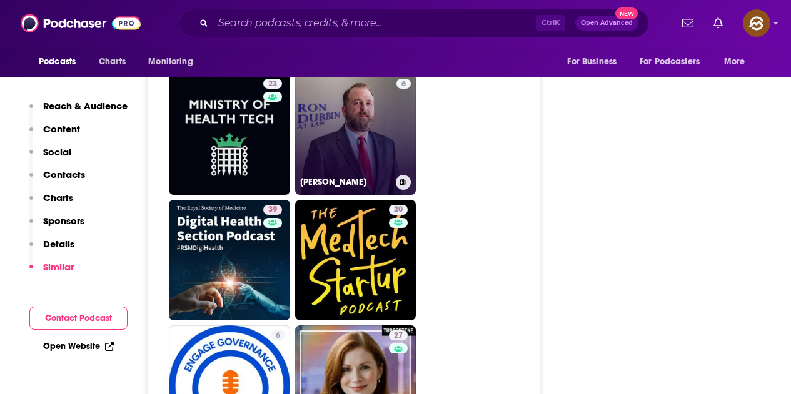
scroll to position [2062, 0]
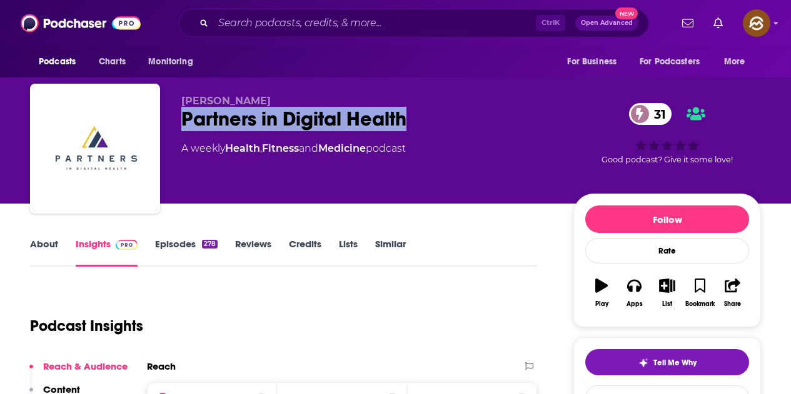
drag, startPoint x: 181, startPoint y: 124, endPoint x: 408, endPoint y: 124, distance: 227.5
click at [408, 124] on div "Tory Cenaj Partners in Digital Health 31 A weekly Health , Fitness and Medicine…" at bounding box center [395, 151] width 731 height 135
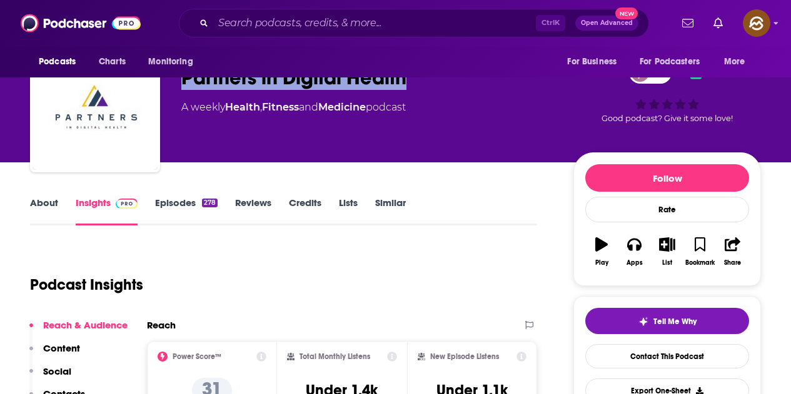
scroll to position [62, 0]
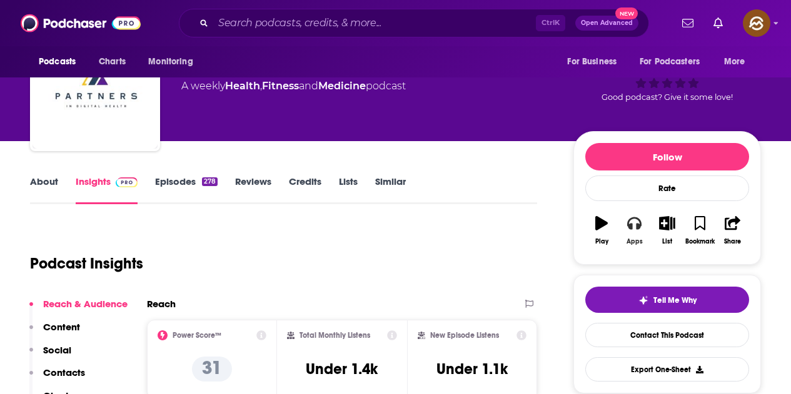
click at [624, 219] on button "Apps" at bounding box center [633, 230] width 32 height 45
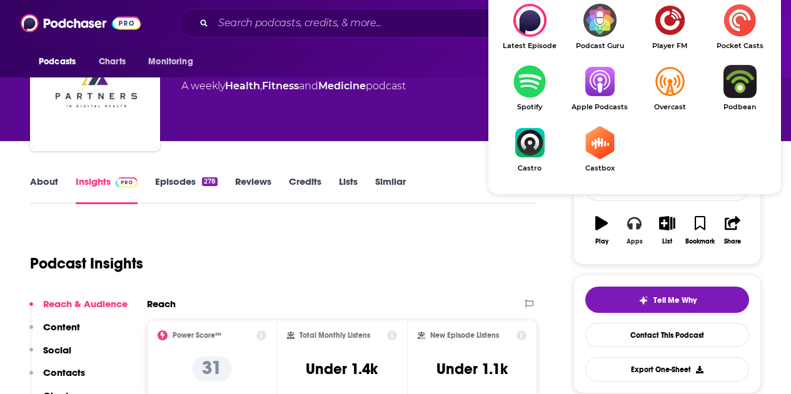
scroll to position [125, 0]
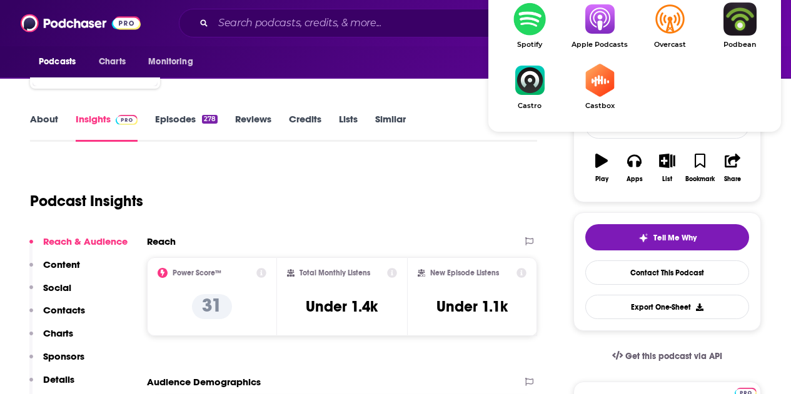
click at [594, 24] on img "Show Listen On dropdown" at bounding box center [599, 18] width 70 height 33
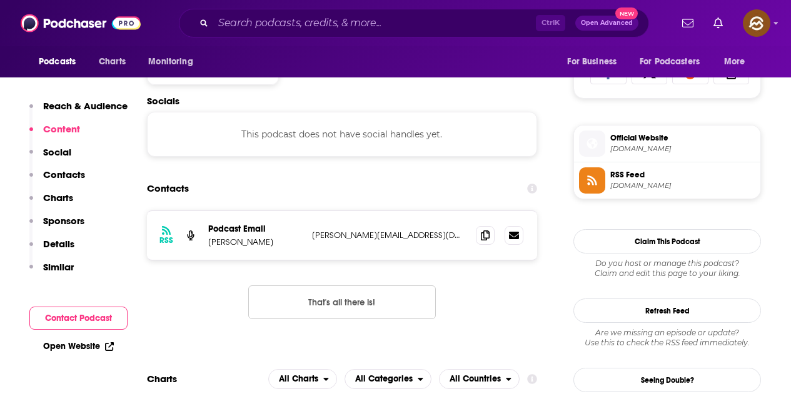
scroll to position [875, 0]
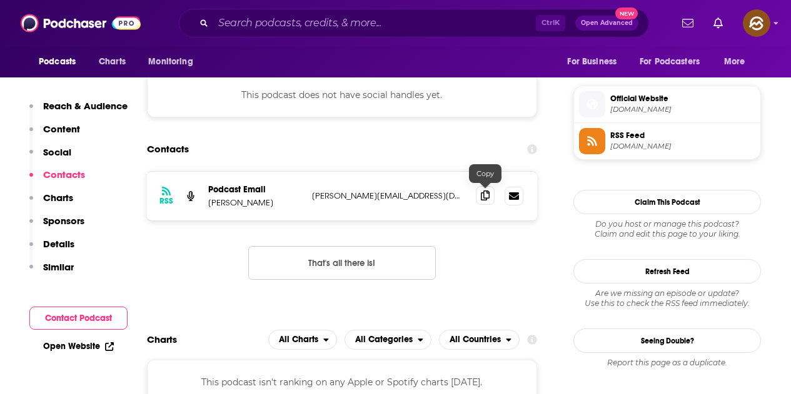
click at [476, 195] on span at bounding box center [485, 195] width 19 height 19
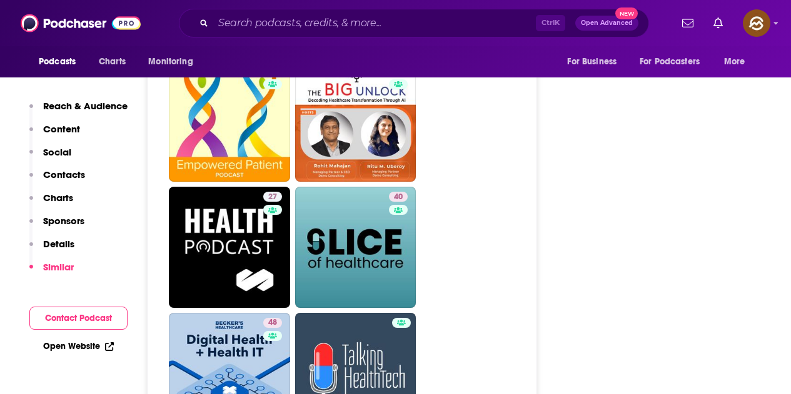
scroll to position [2062, 0]
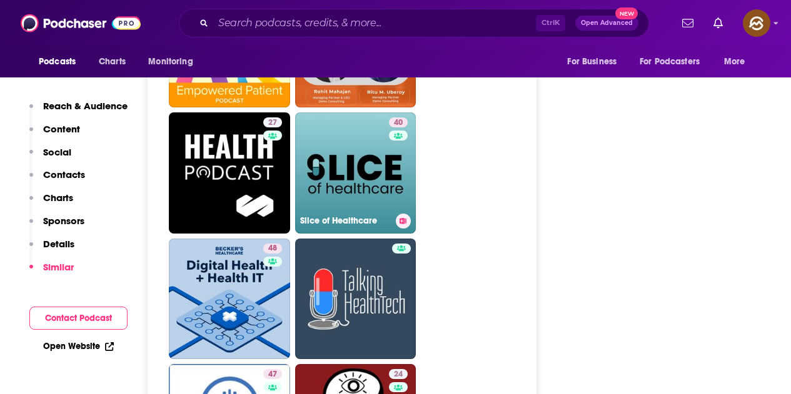
drag, startPoint x: 393, startPoint y: 185, endPoint x: 572, endPoint y: 154, distance: 181.3
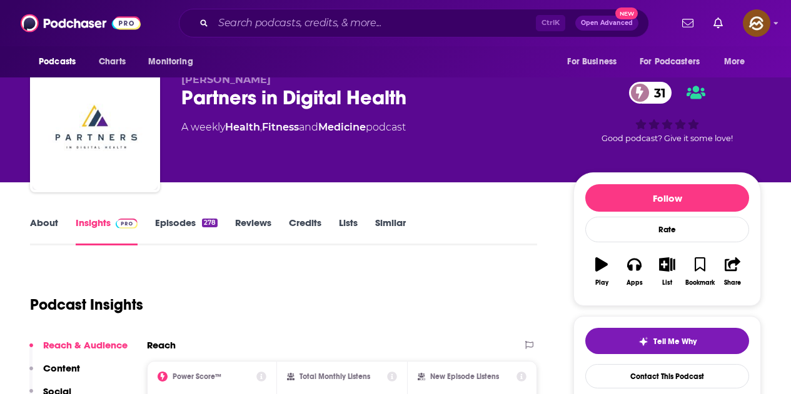
scroll to position [0, 0]
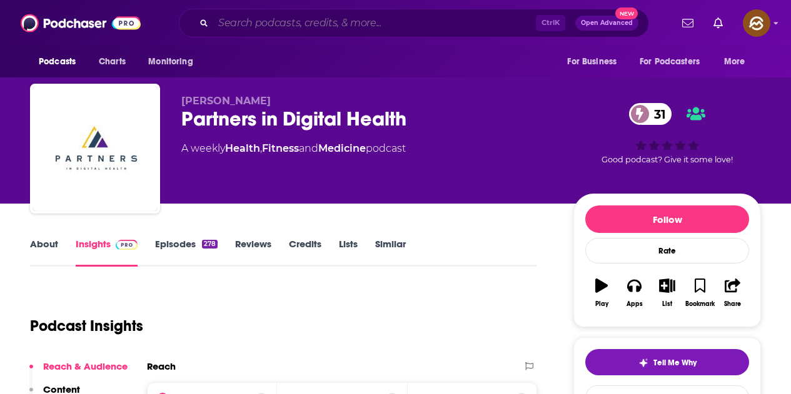
click at [333, 19] on input "Search podcasts, credits, & more..." at bounding box center [374, 23] width 322 height 20
click at [198, 242] on link "Episodes 278" at bounding box center [186, 252] width 62 height 29
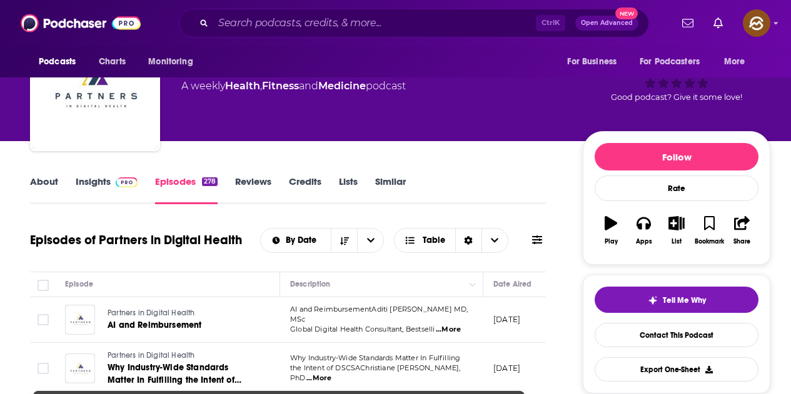
scroll to position [187, 0]
